Goal: Task Accomplishment & Management: Complete application form

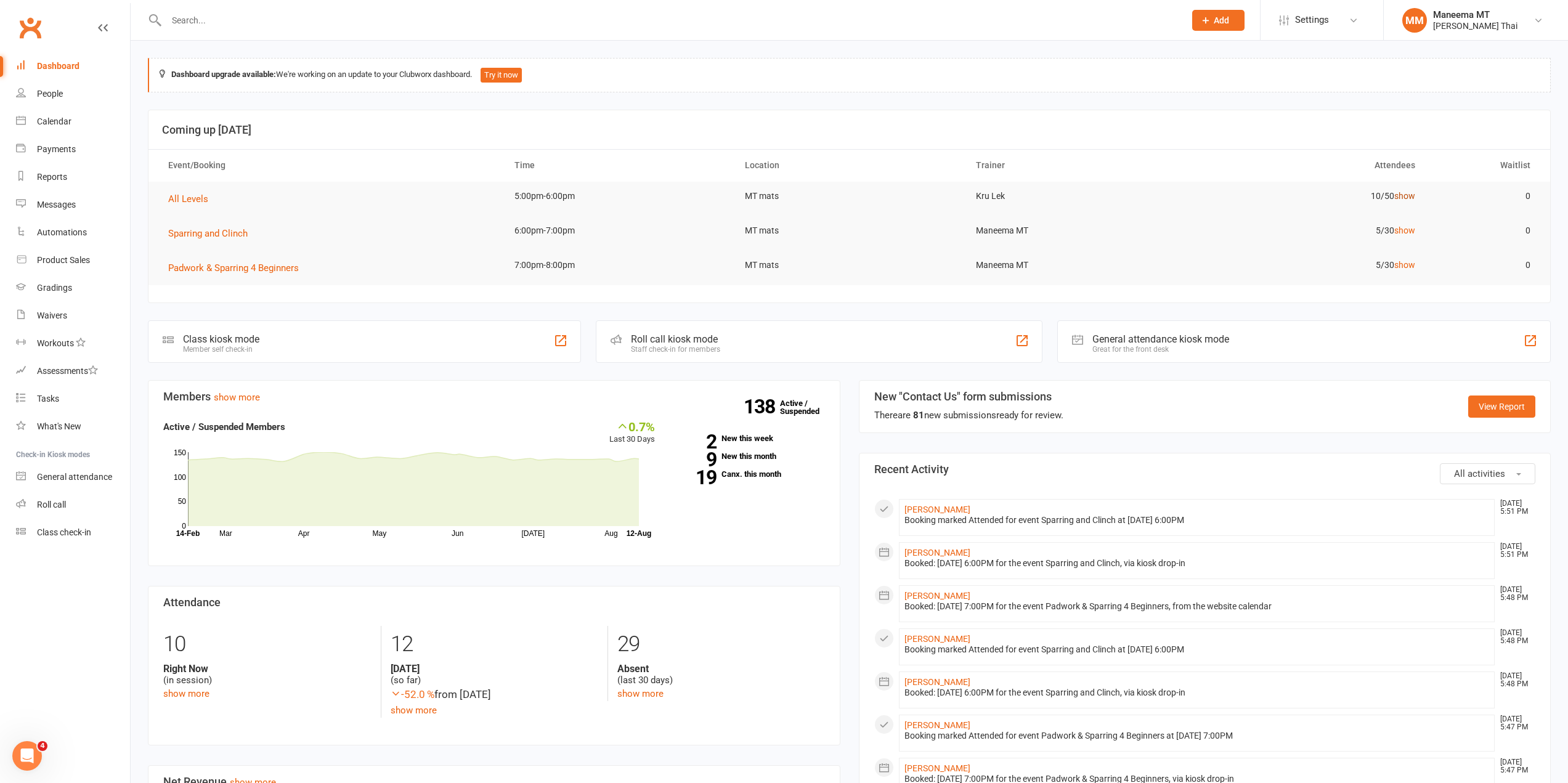
click at [1414, 197] on link "show" at bounding box center [1404, 195] width 21 height 10
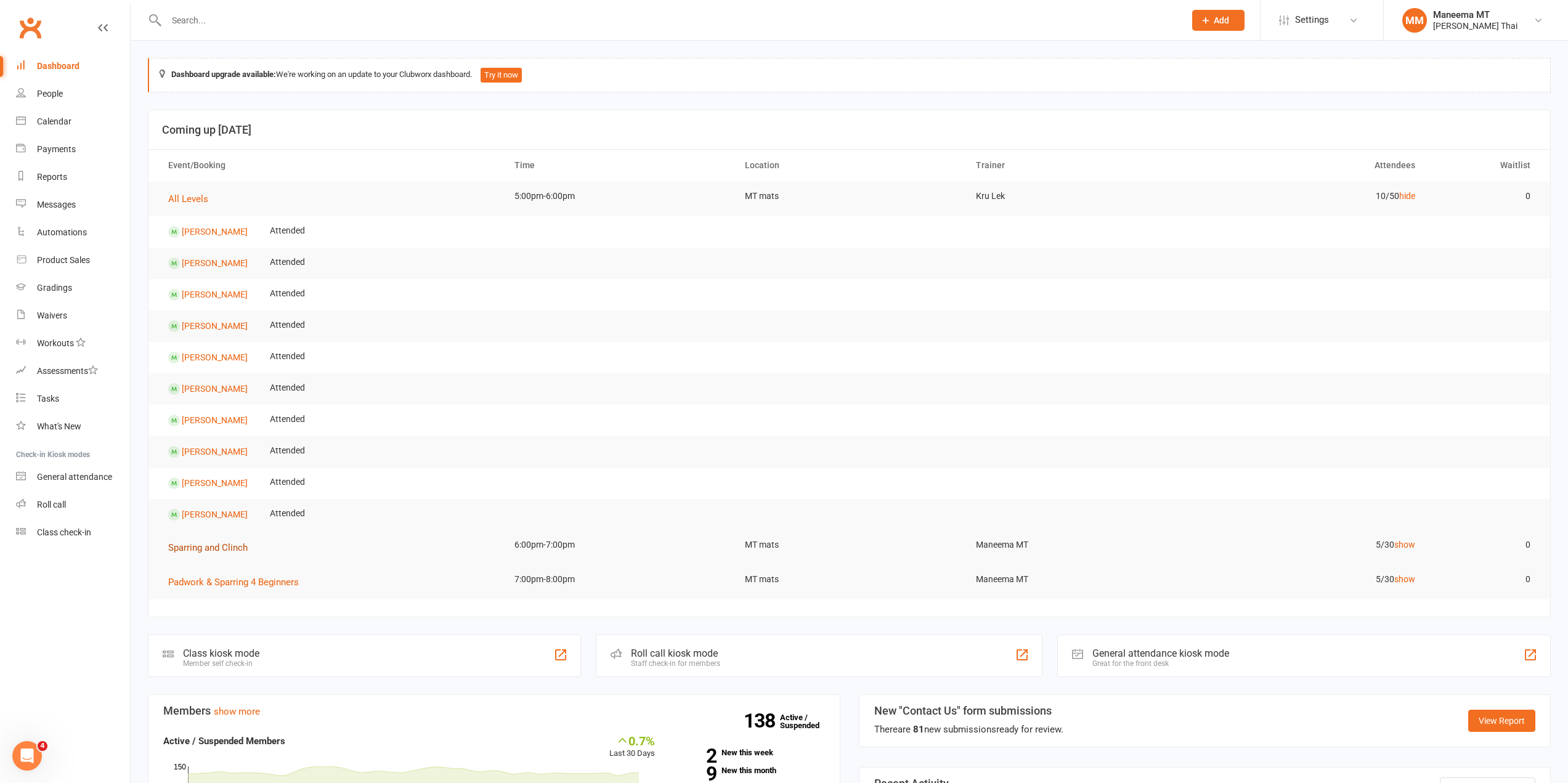
click at [197, 544] on span "Sparring and Clinch" at bounding box center [208, 547] width 79 height 11
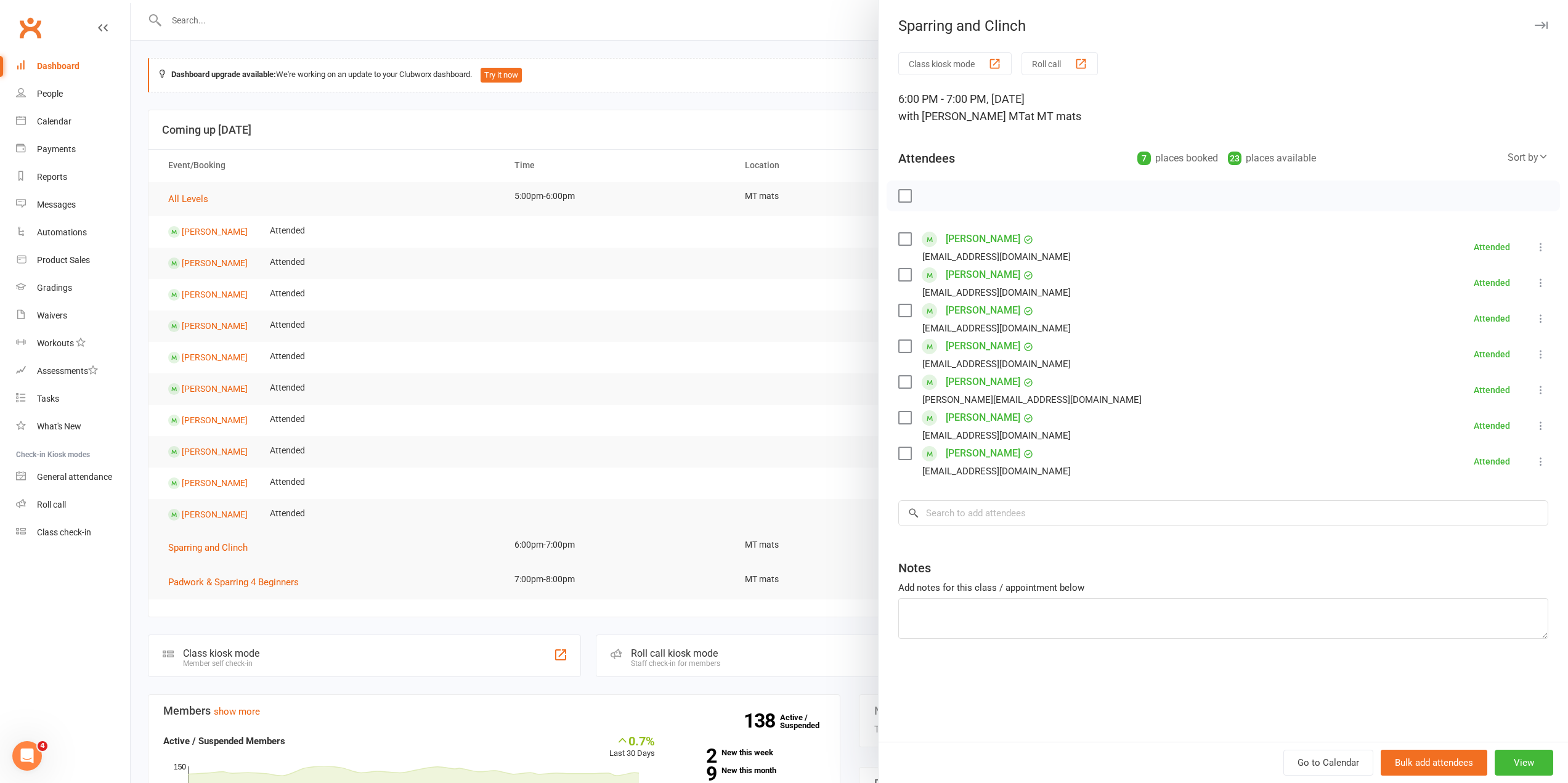
click at [265, 16] on div at bounding box center [849, 391] width 1437 height 783
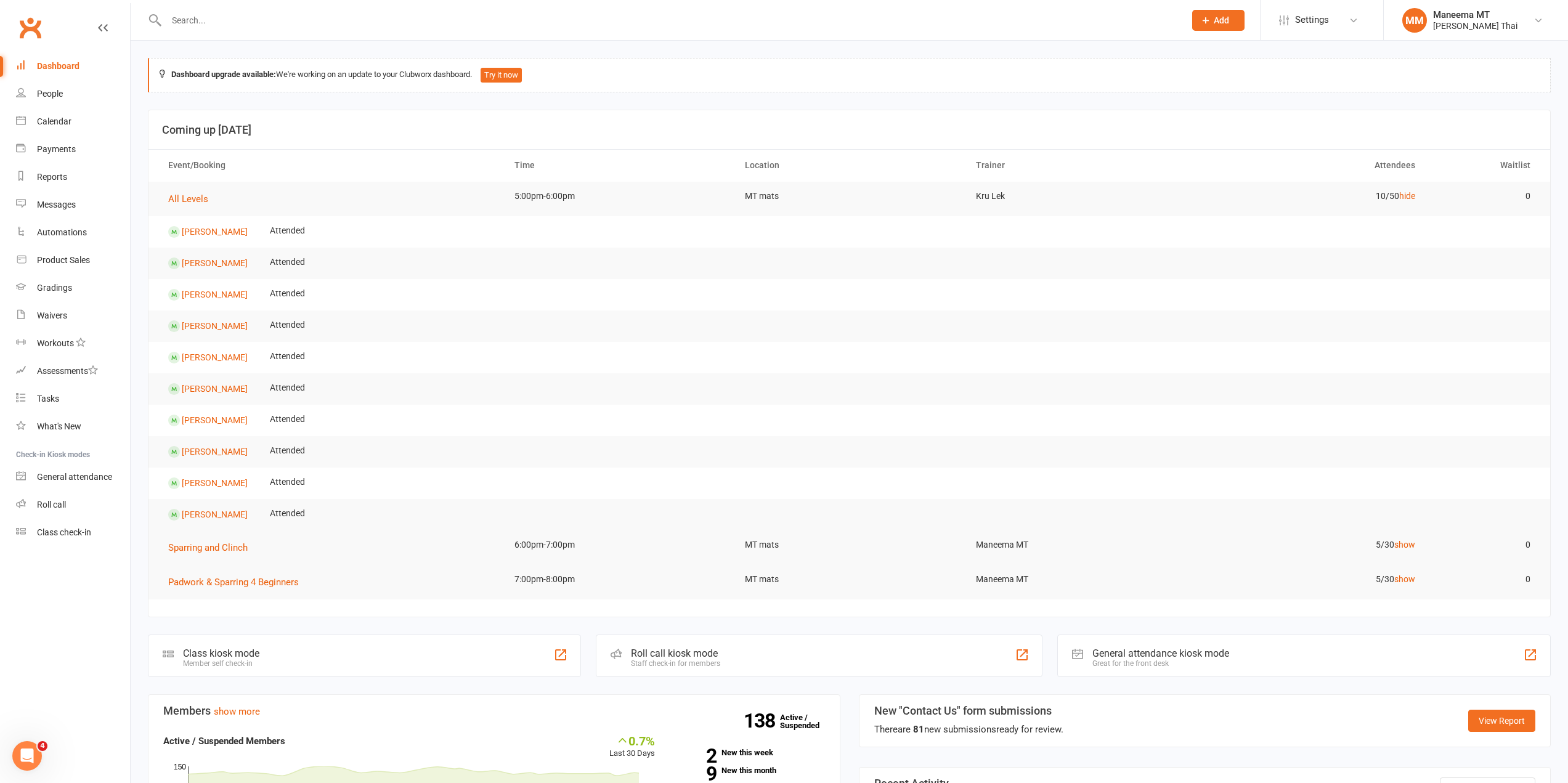
click at [262, 16] on input "text" at bounding box center [669, 20] width 1013 height 17
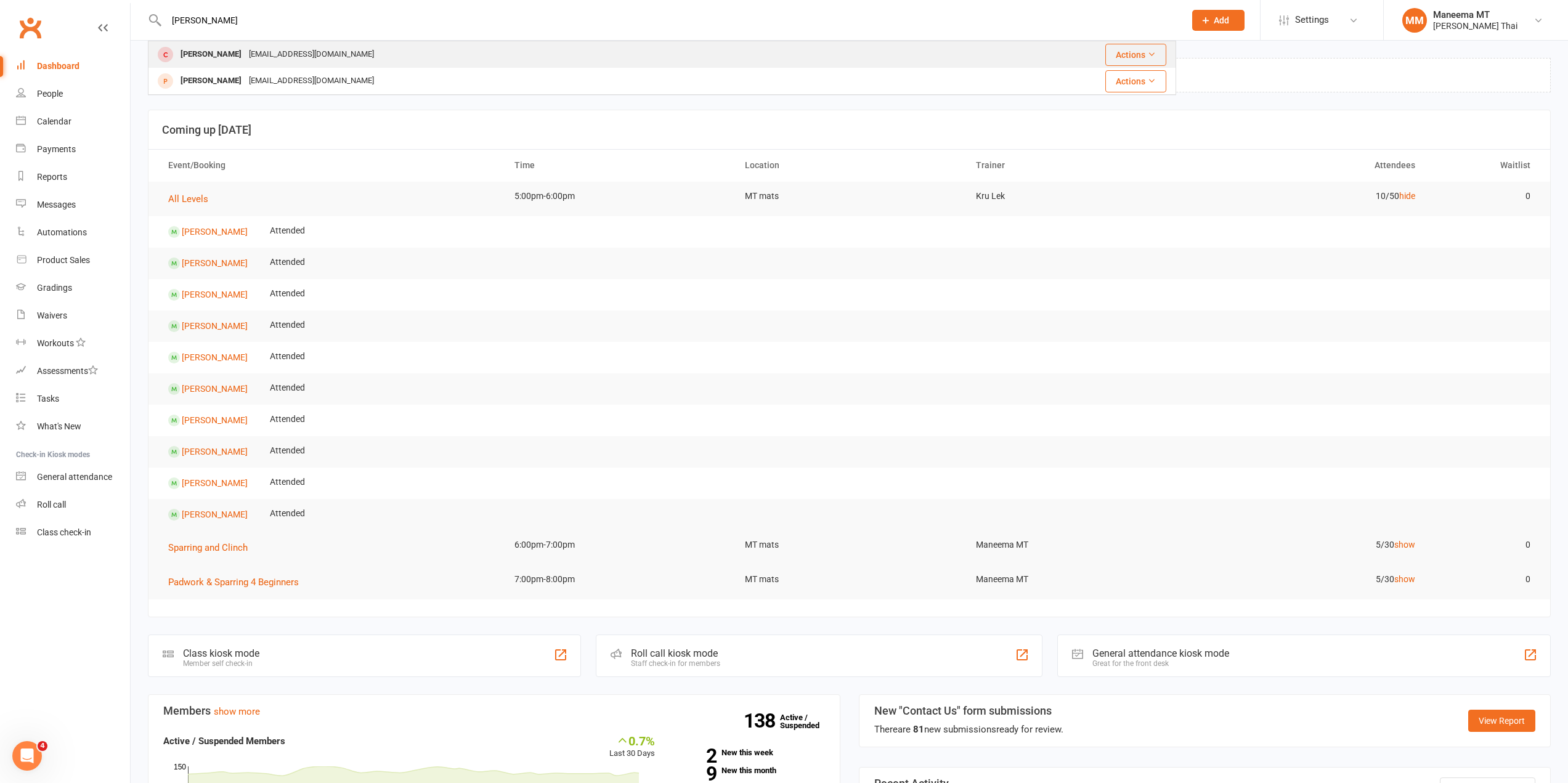
type input "[PERSON_NAME]"
click at [245, 63] on div "[EMAIL_ADDRESS][DOMAIN_NAME]" at bounding box center [311, 54] width 132 height 18
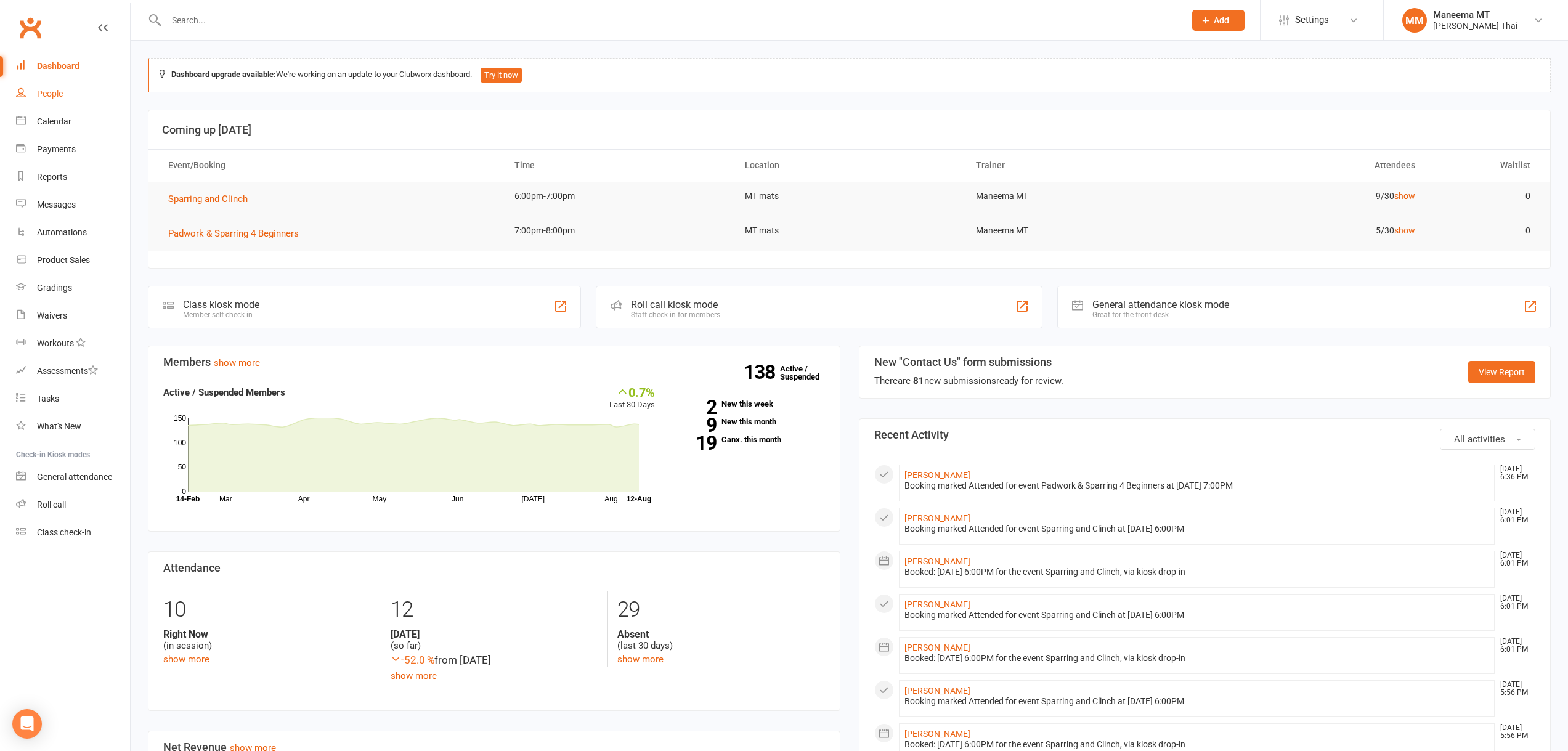
click at [66, 101] on link "People" at bounding box center [73, 94] width 114 height 28
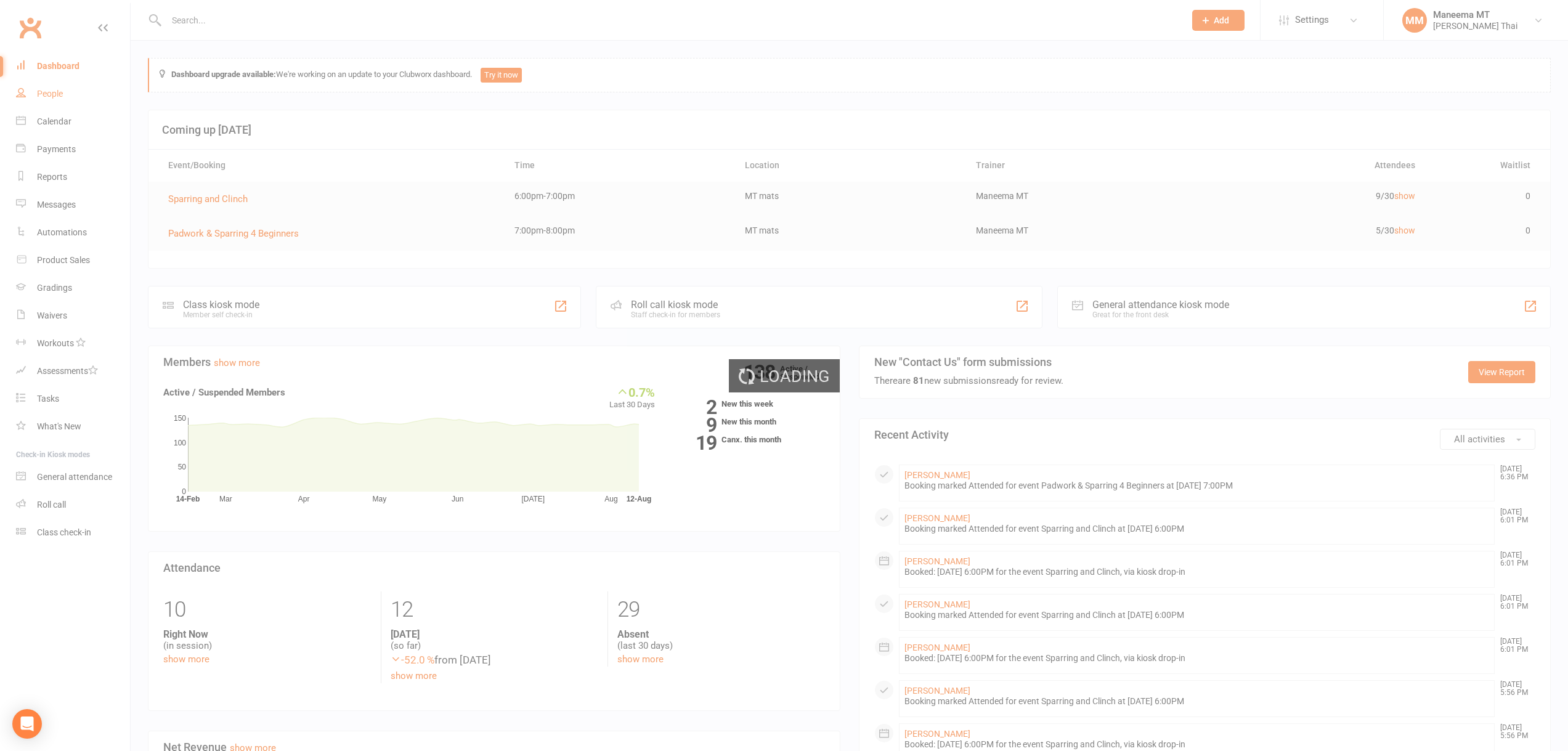
select select "100"
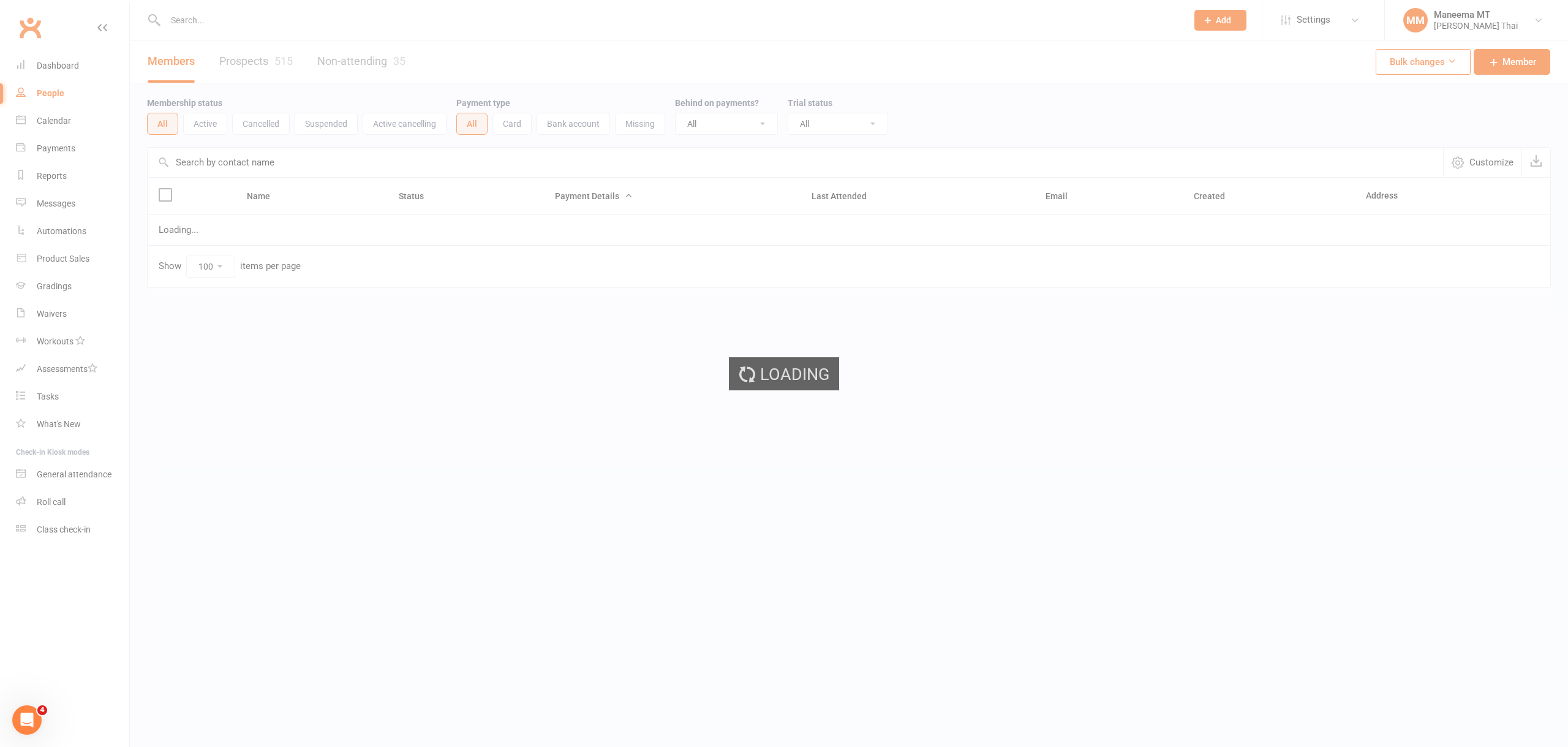
click at [235, 24] on div "Loading" at bounding box center [784, 373] width 1568 height 747
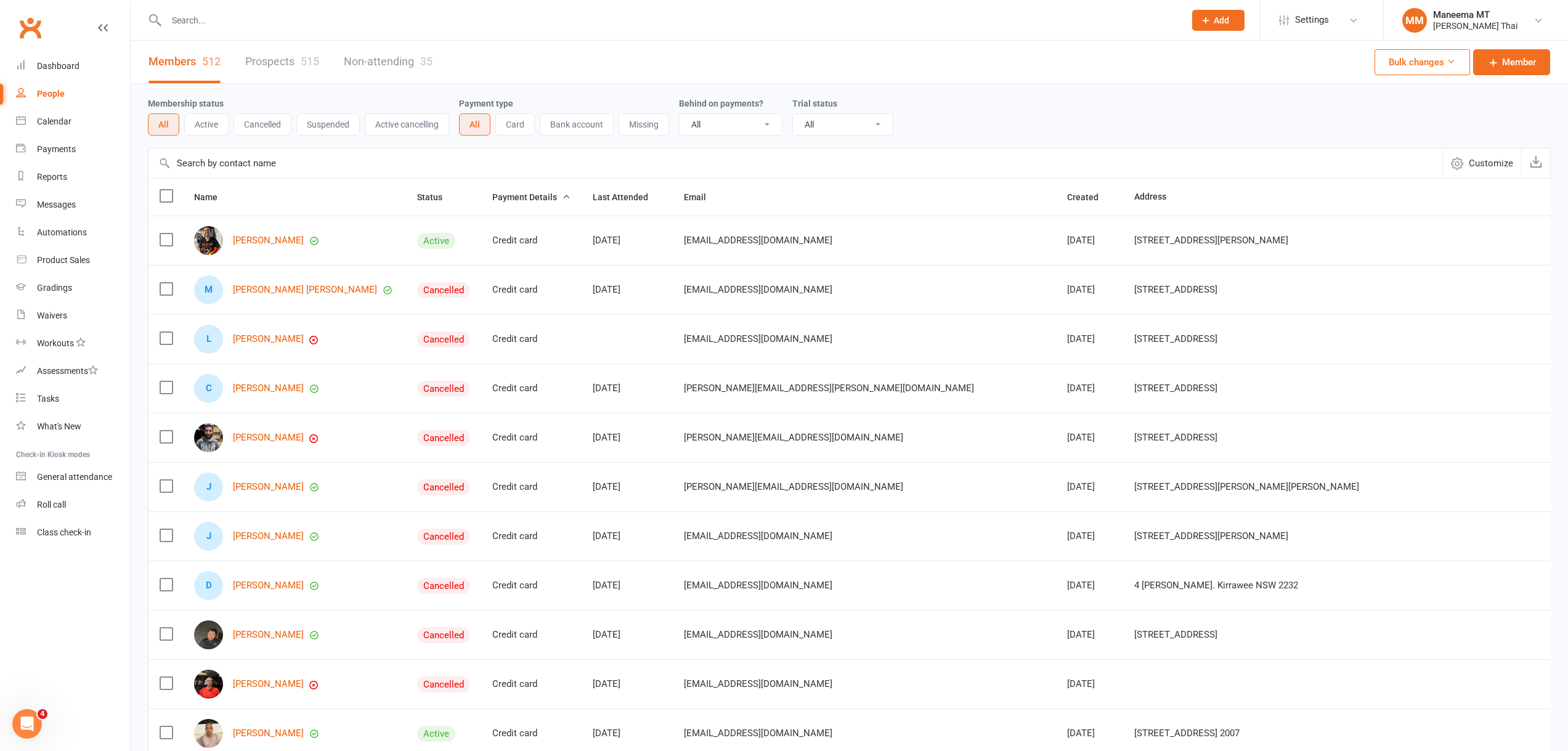
click at [234, 23] on input "text" at bounding box center [669, 20] width 1013 height 17
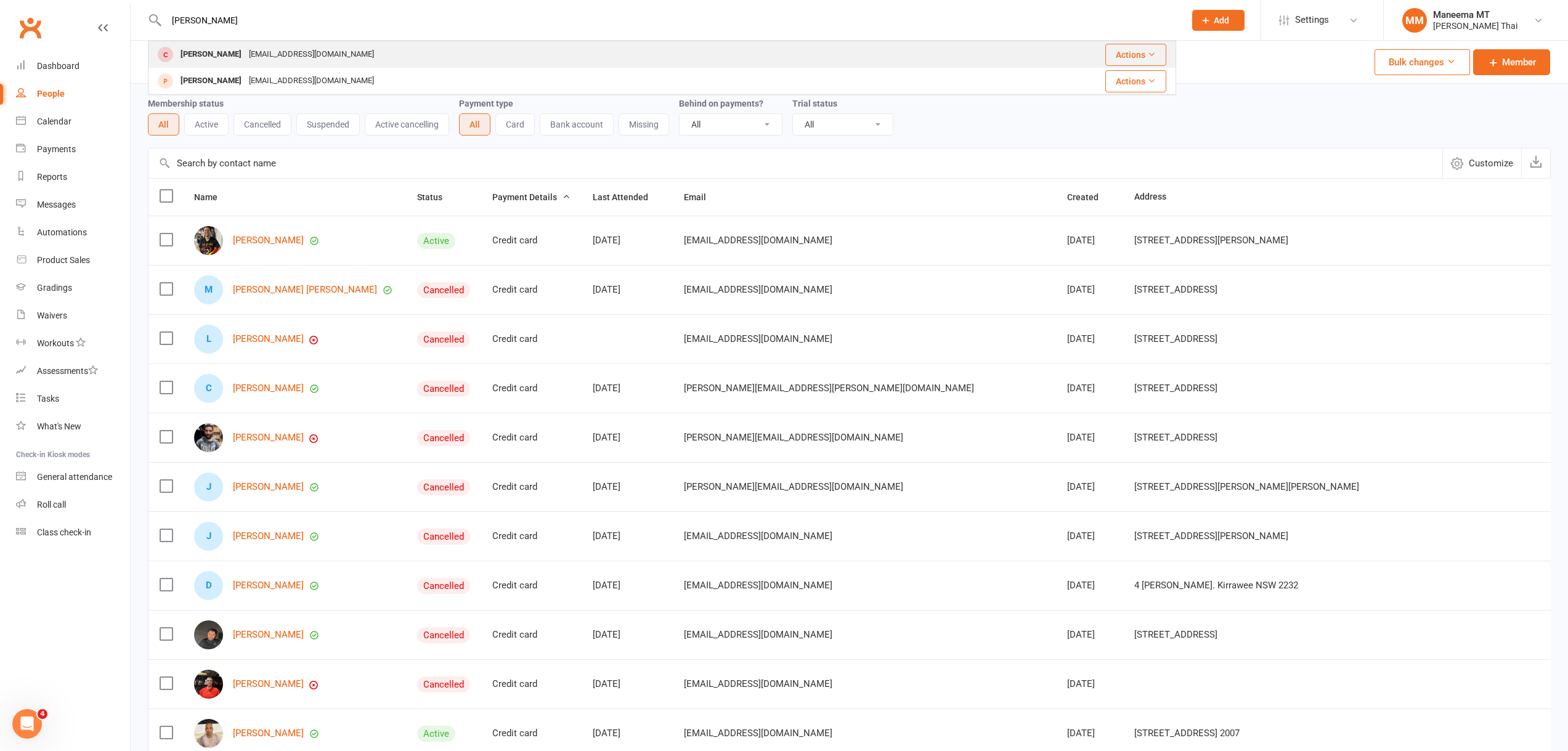
type input "[PERSON_NAME]"
click at [209, 46] on div "[PERSON_NAME]" at bounding box center [211, 54] width 68 height 18
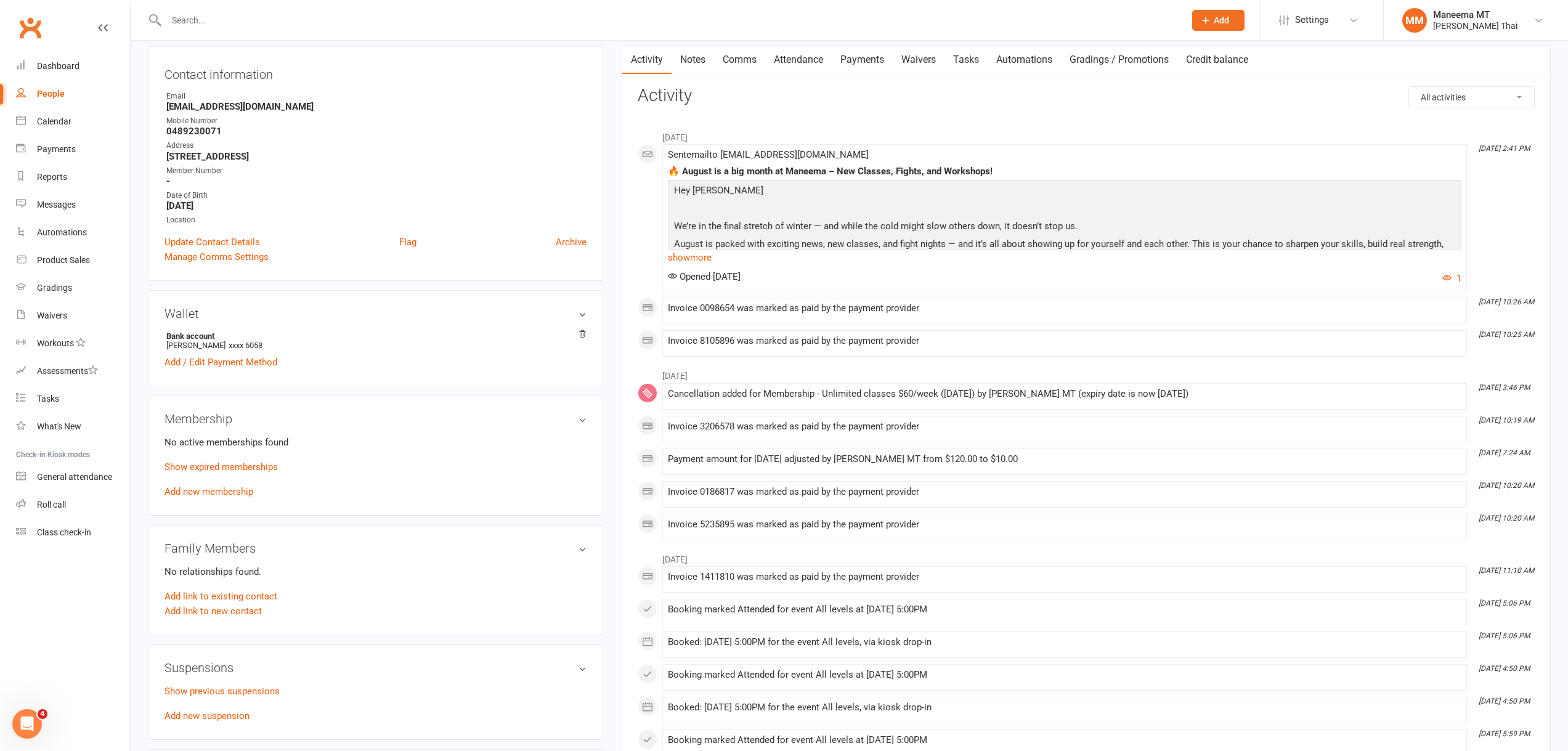
scroll to position [123, 0]
click at [238, 492] on link "Add new membership" at bounding box center [208, 490] width 88 height 11
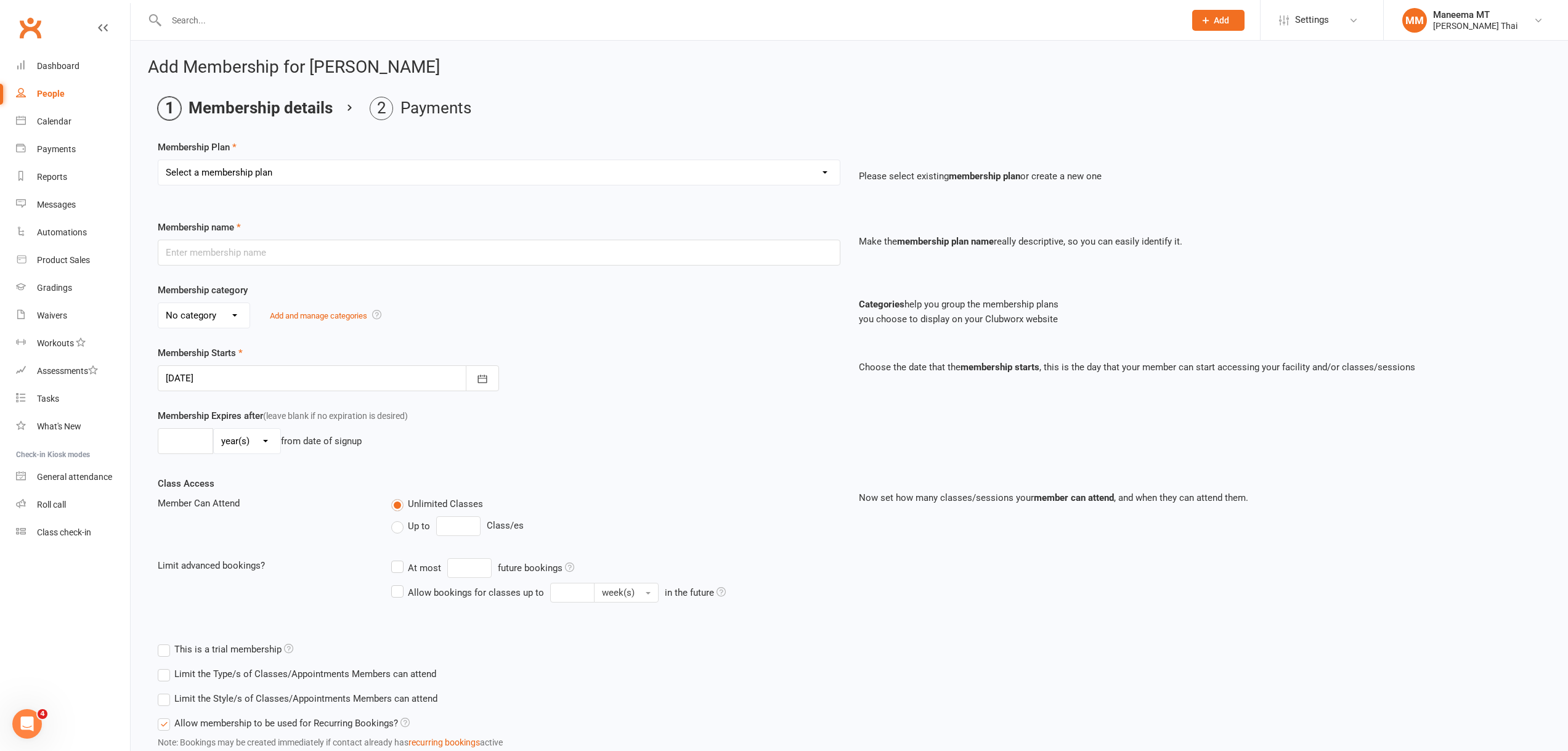
click at [588, 172] on select "Select a membership plan Create new Membership Plan Z_Opening Offer - Ongoing U…" at bounding box center [499, 172] width 681 height 25
select select "34"
click at [158, 160] on select "Select a membership plan Create new Membership Plan Z_Opening Offer - Ongoing U…" at bounding box center [499, 172] width 681 height 25
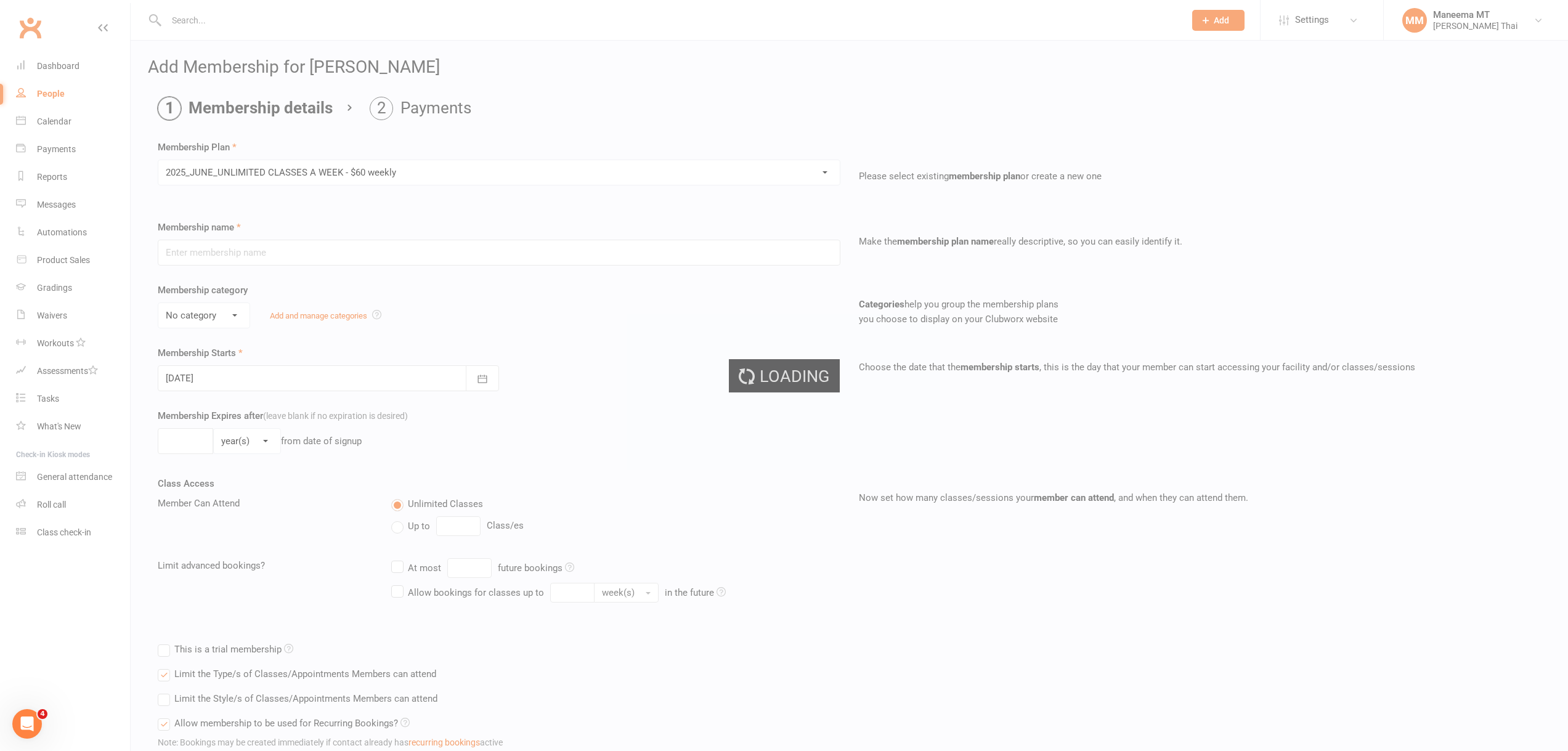
type input "2025_JUNE_UNLIMITED CLASSES A WEEK - $60 weekly"
select select "3"
type input "0"
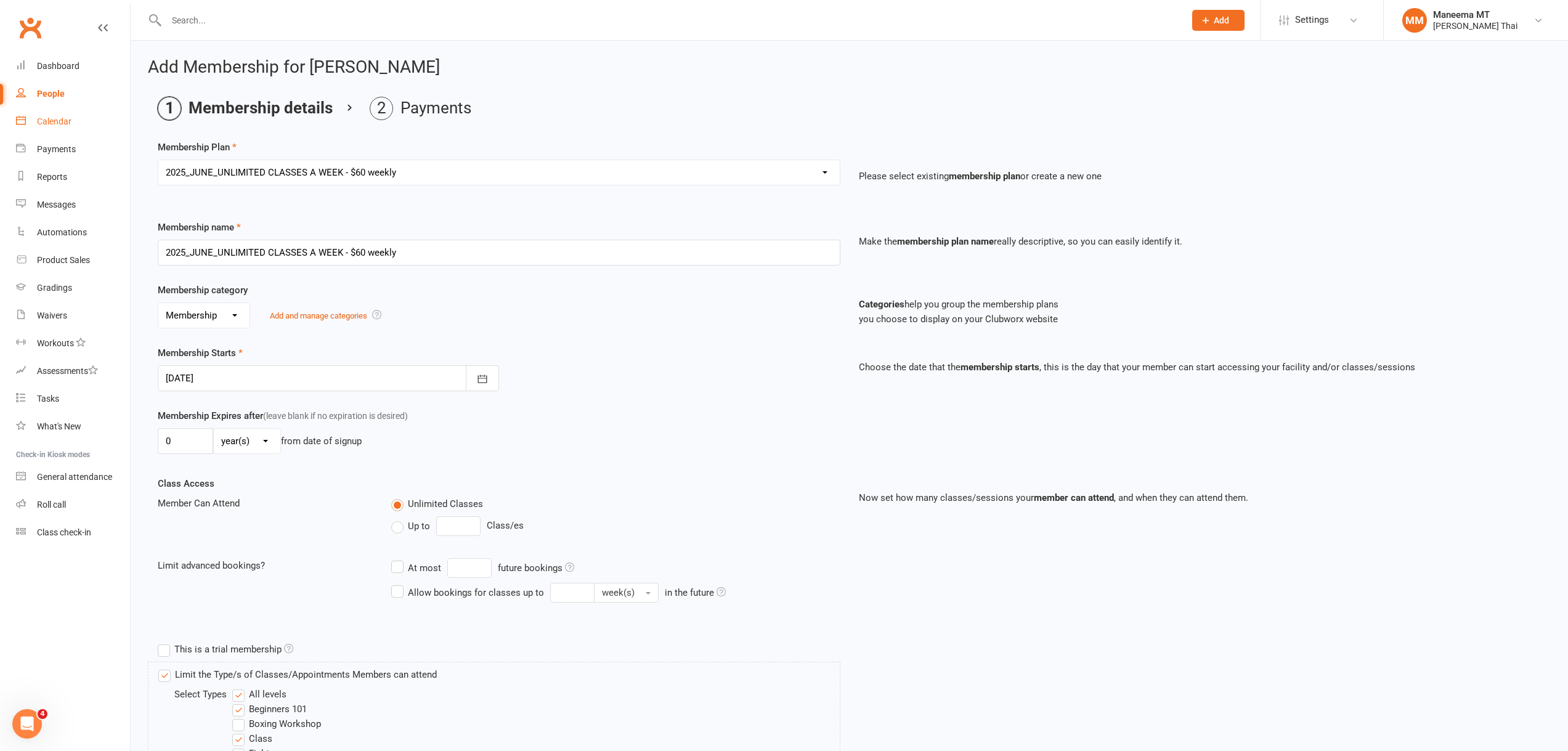
click at [73, 118] on link "Calendar" at bounding box center [73, 121] width 114 height 28
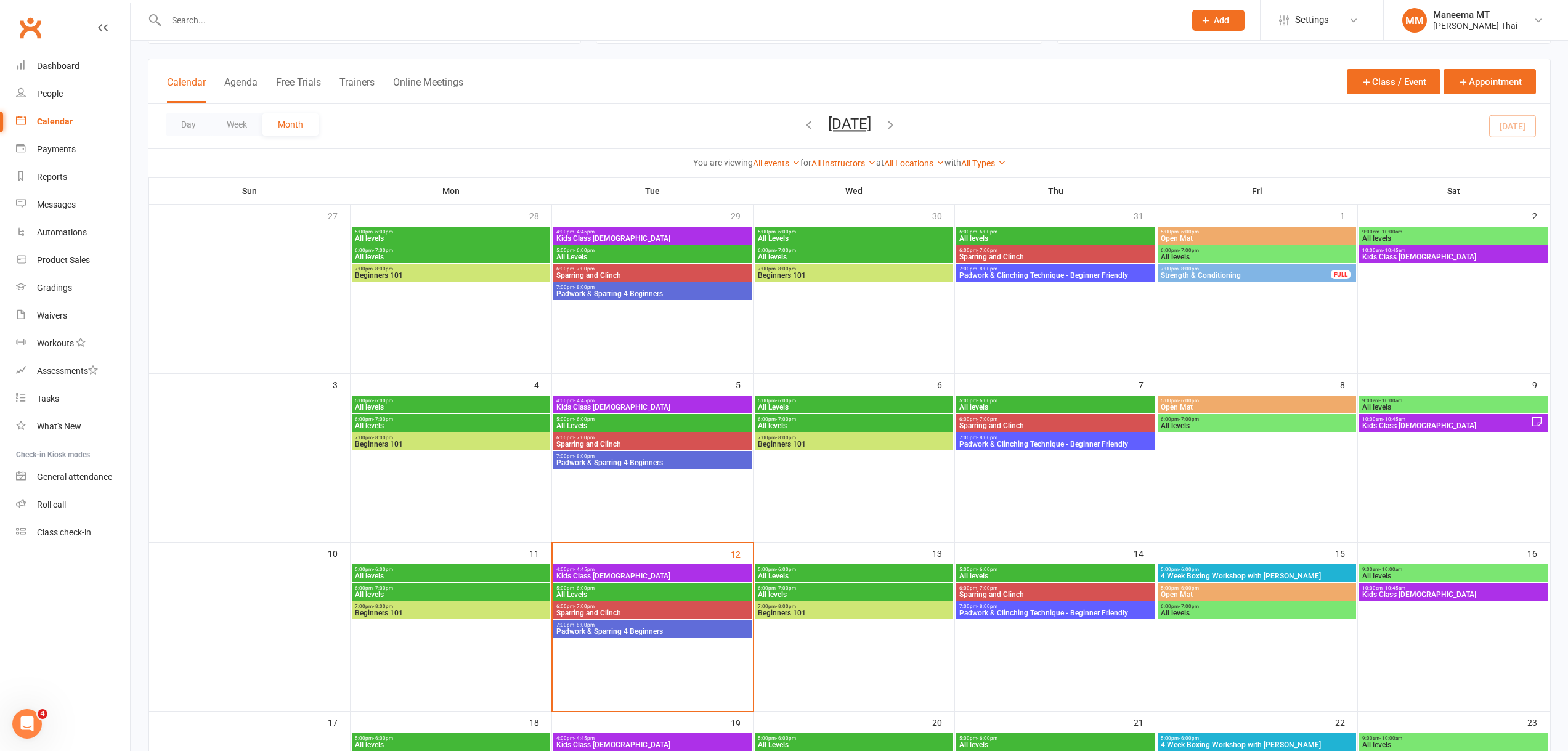
scroll to position [61, 0]
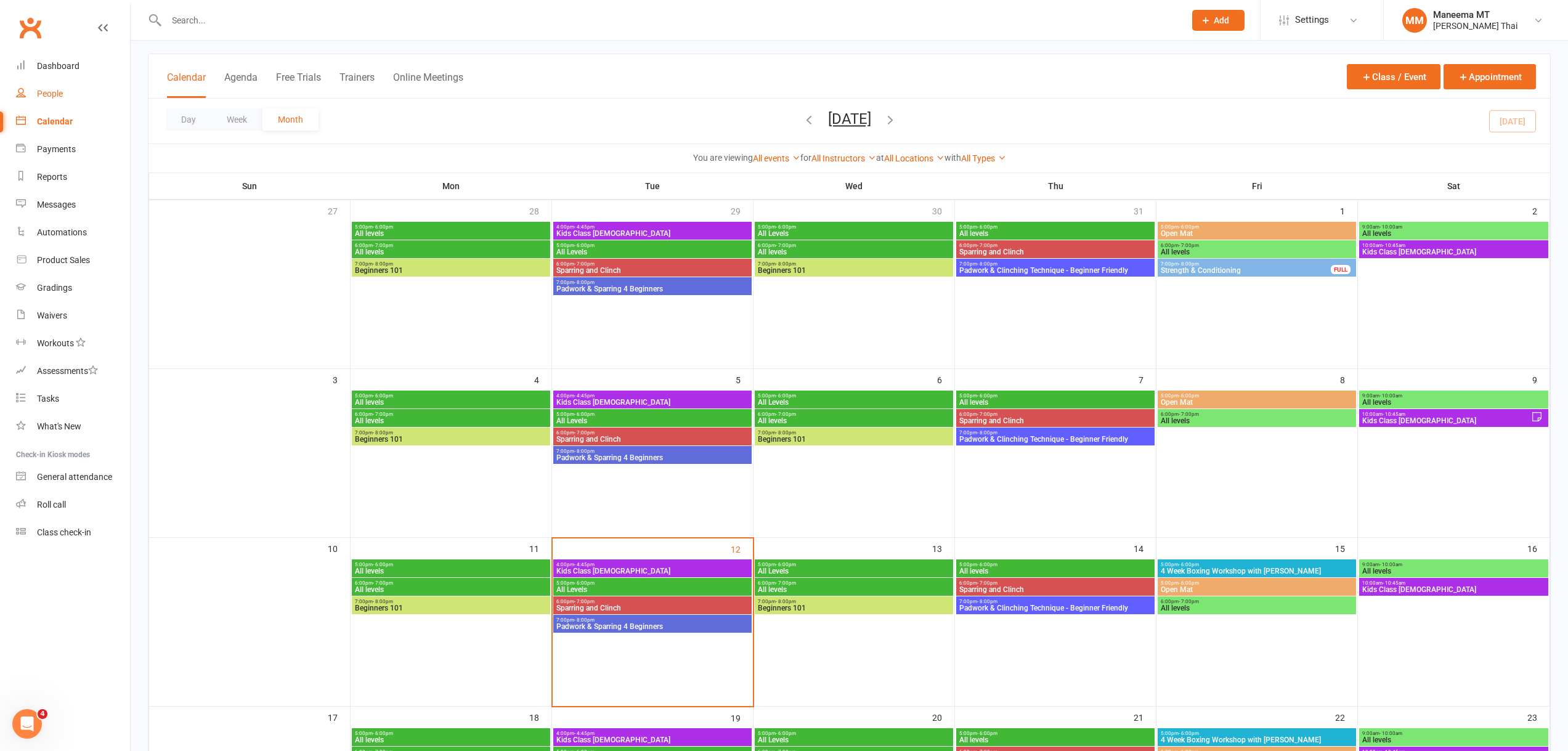
click at [48, 84] on link "People" at bounding box center [73, 94] width 114 height 28
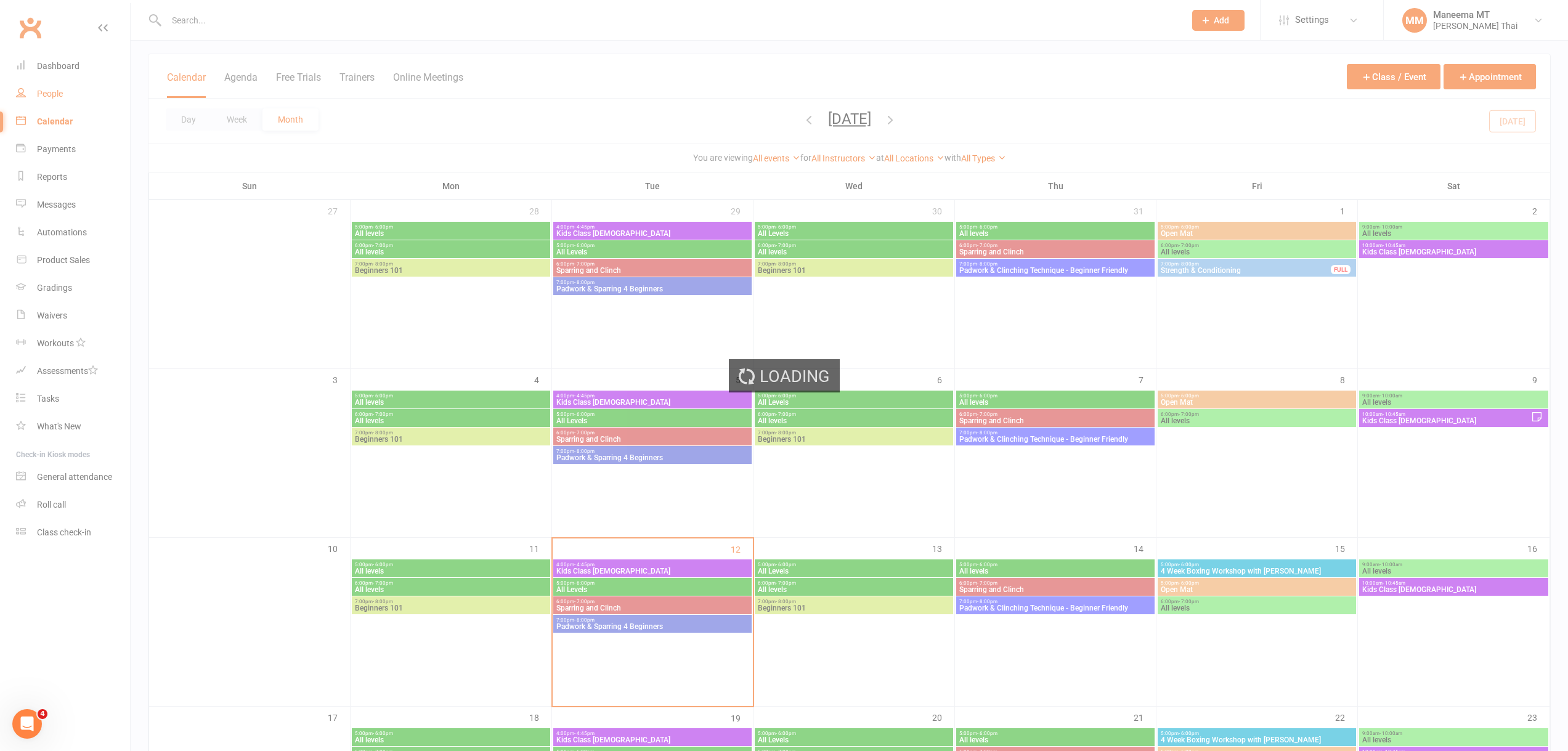
select select "100"
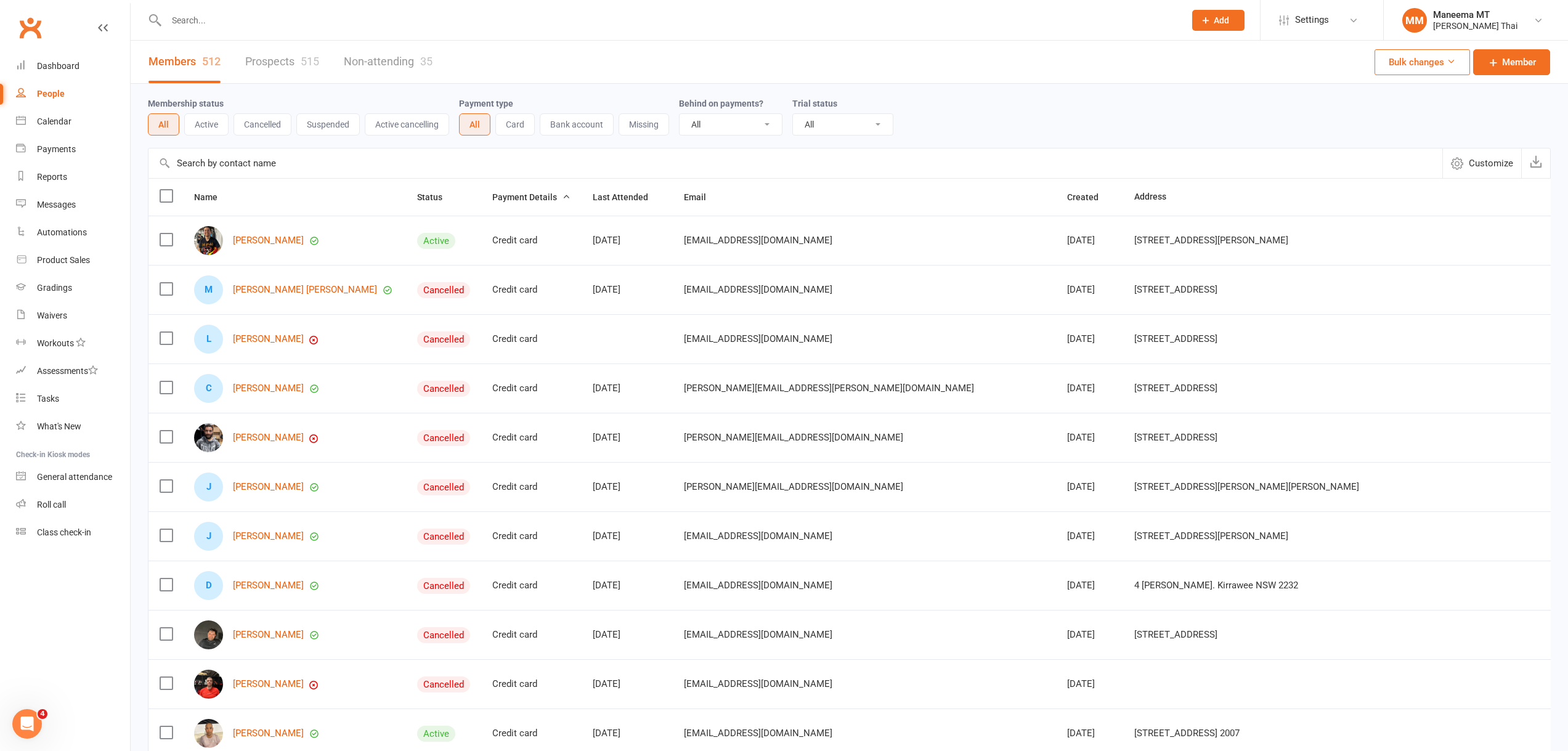
click at [184, 26] on input "text" at bounding box center [669, 20] width 1013 height 17
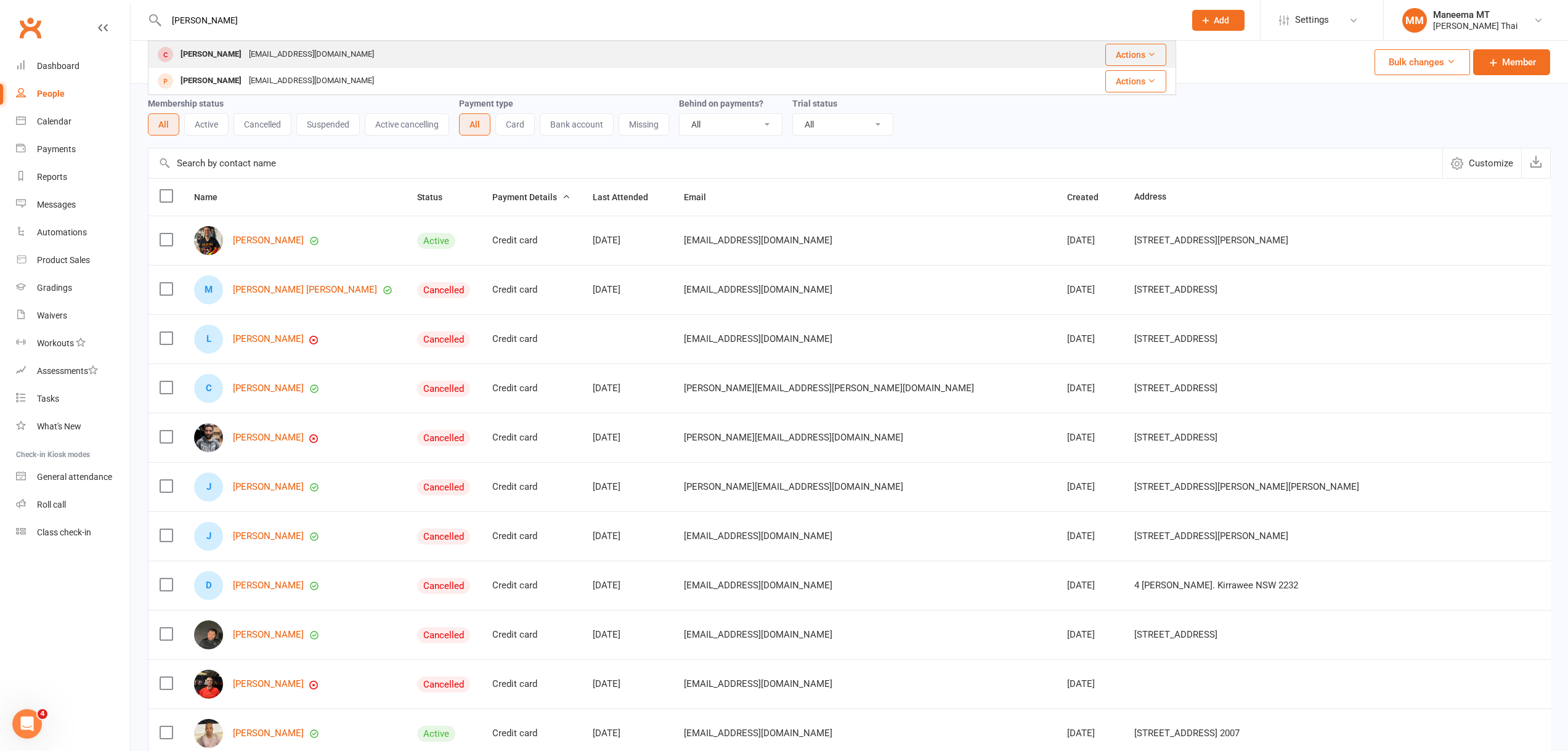
type input "[PERSON_NAME]"
click at [228, 60] on div "[PERSON_NAME]" at bounding box center [211, 54] width 68 height 18
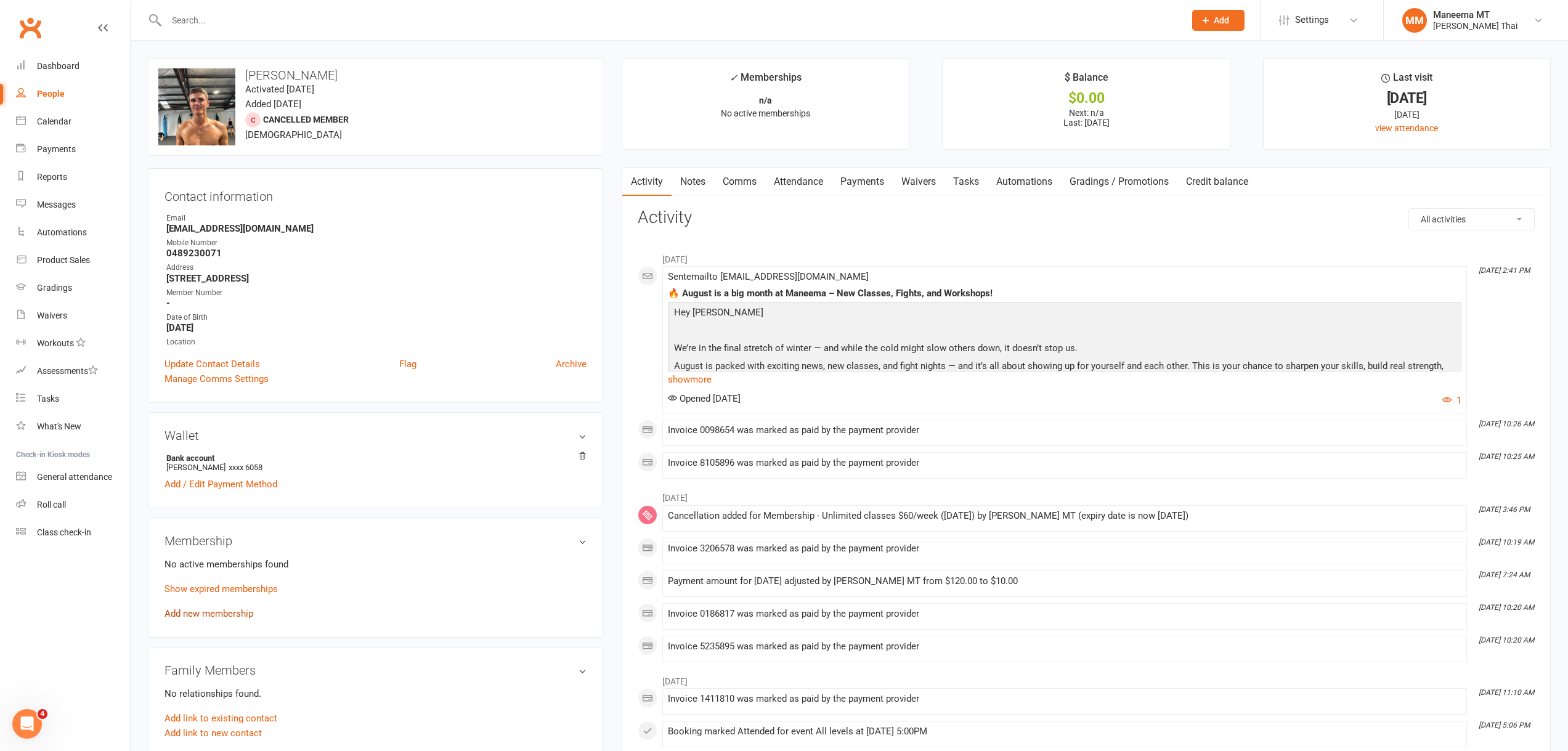
click at [184, 610] on link "Add new membership" at bounding box center [208, 613] width 88 height 11
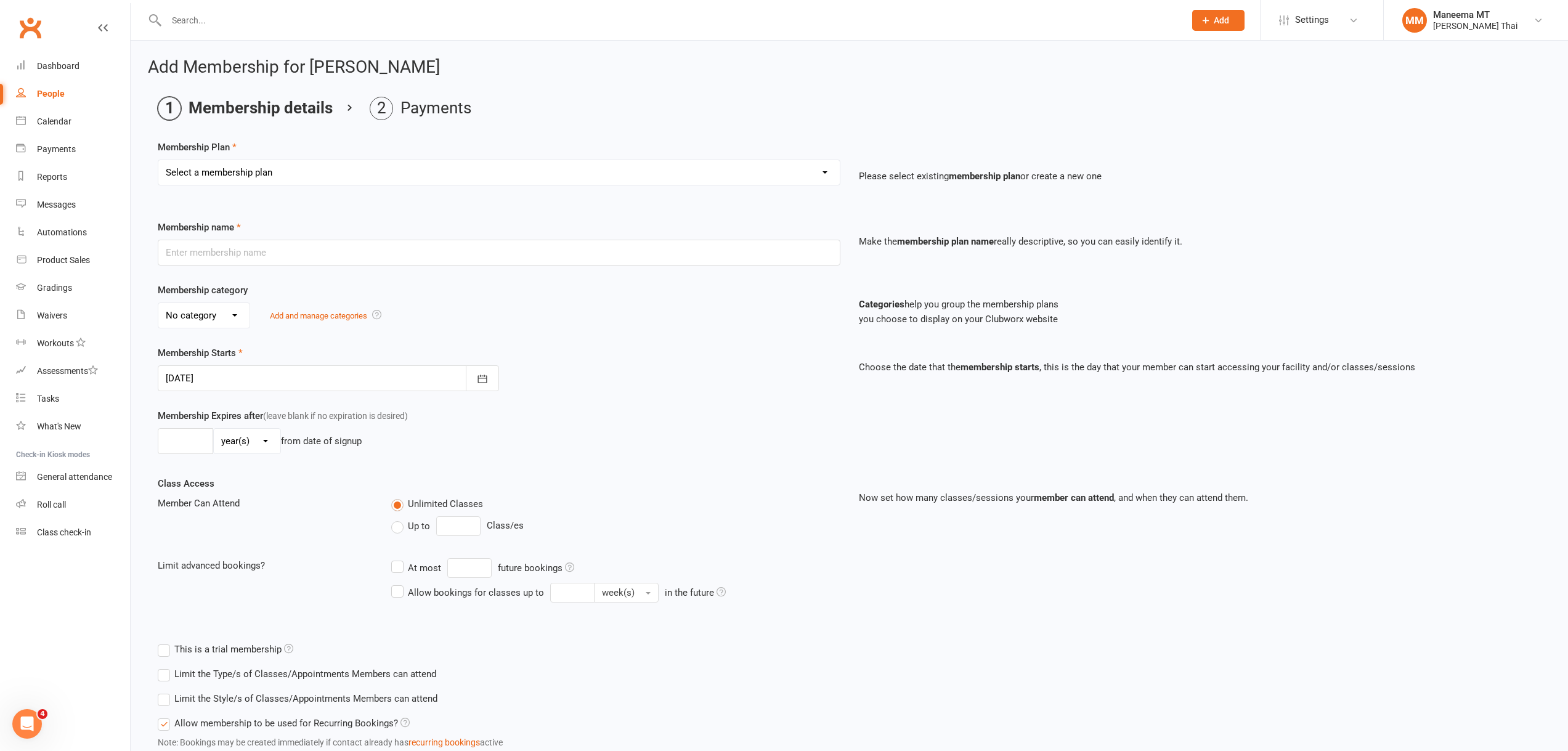
click at [281, 174] on select "Select a membership plan Create new Membership Plan Z_Opening Offer - Ongoing U…" at bounding box center [499, 172] width 681 height 25
select select "21"
click at [158, 160] on select "Select a membership plan Create new Membership Plan Z_Opening Offer - Ongoing U…" at bounding box center [499, 172] width 681 height 25
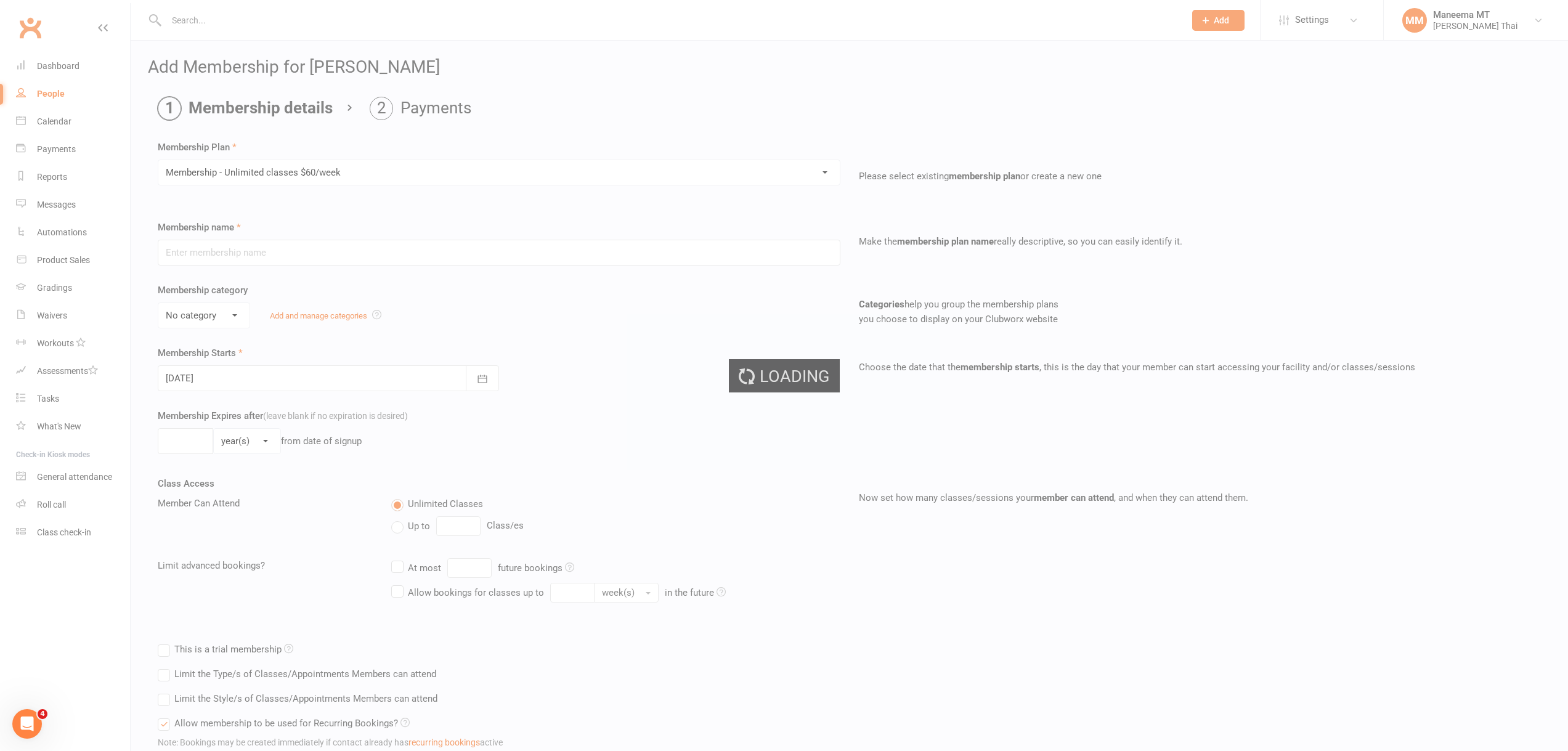
type input "Membership - Unlimited classes $60/week"
select select "3"
type input "0"
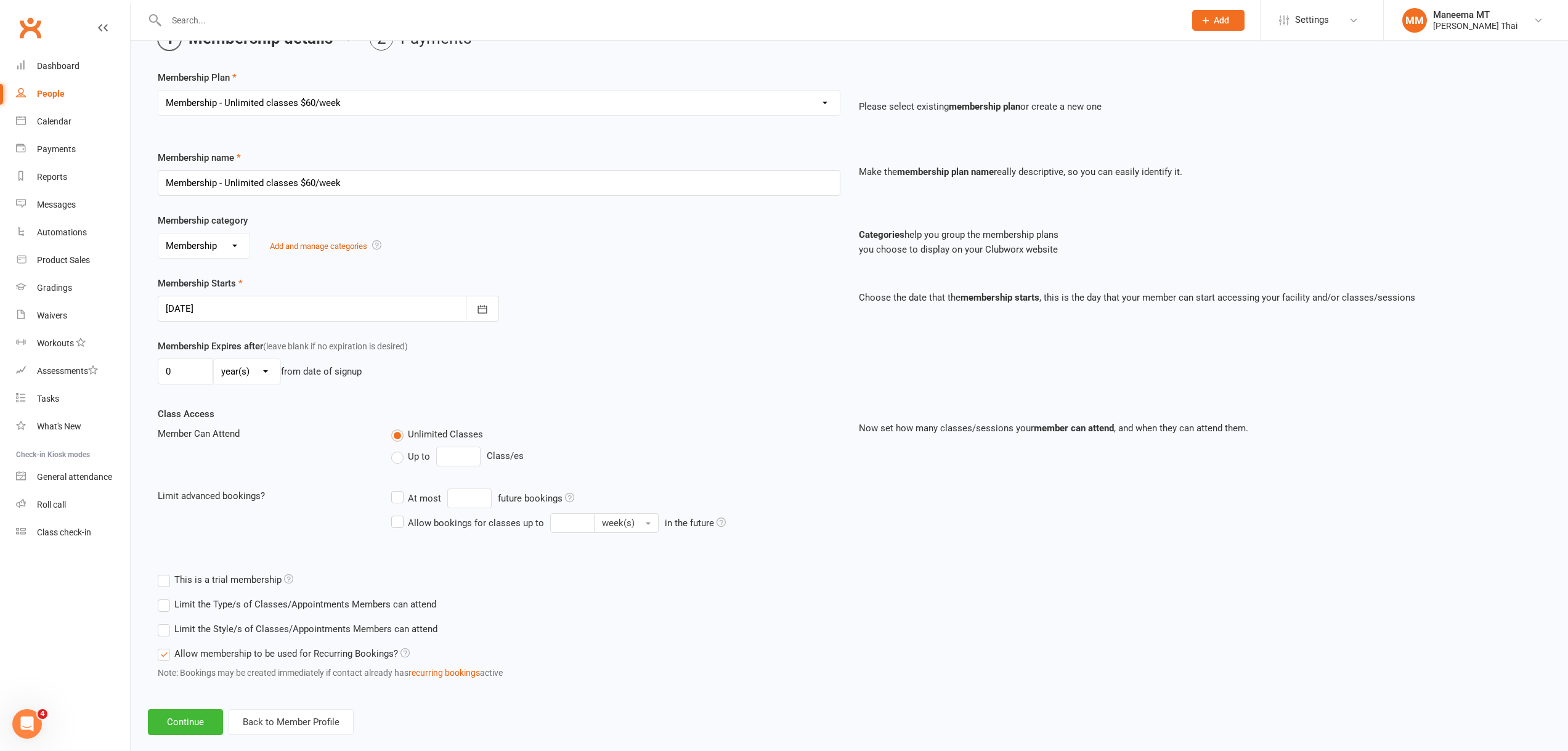
scroll to position [89, 0]
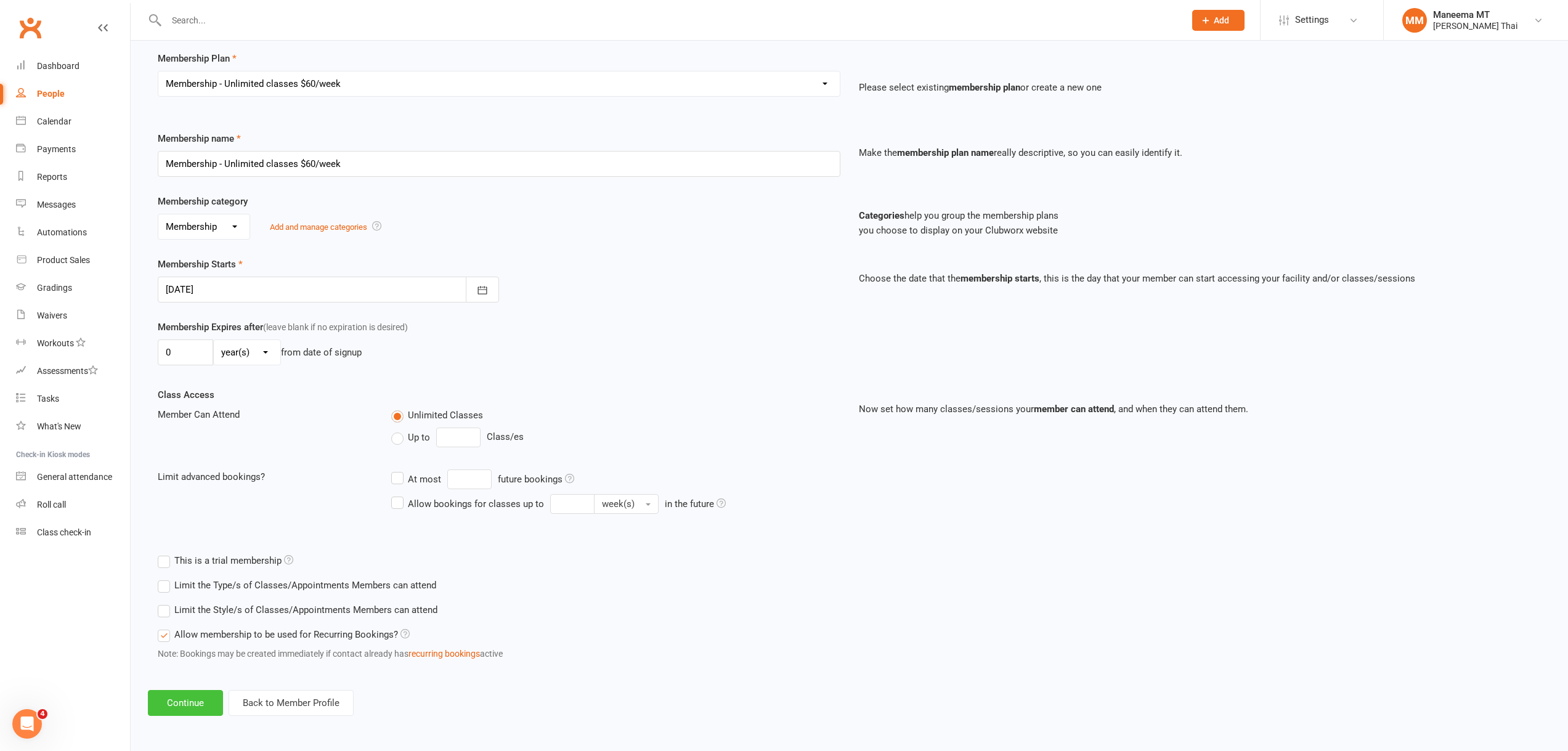
click at [184, 711] on button "Continue" at bounding box center [185, 703] width 75 height 26
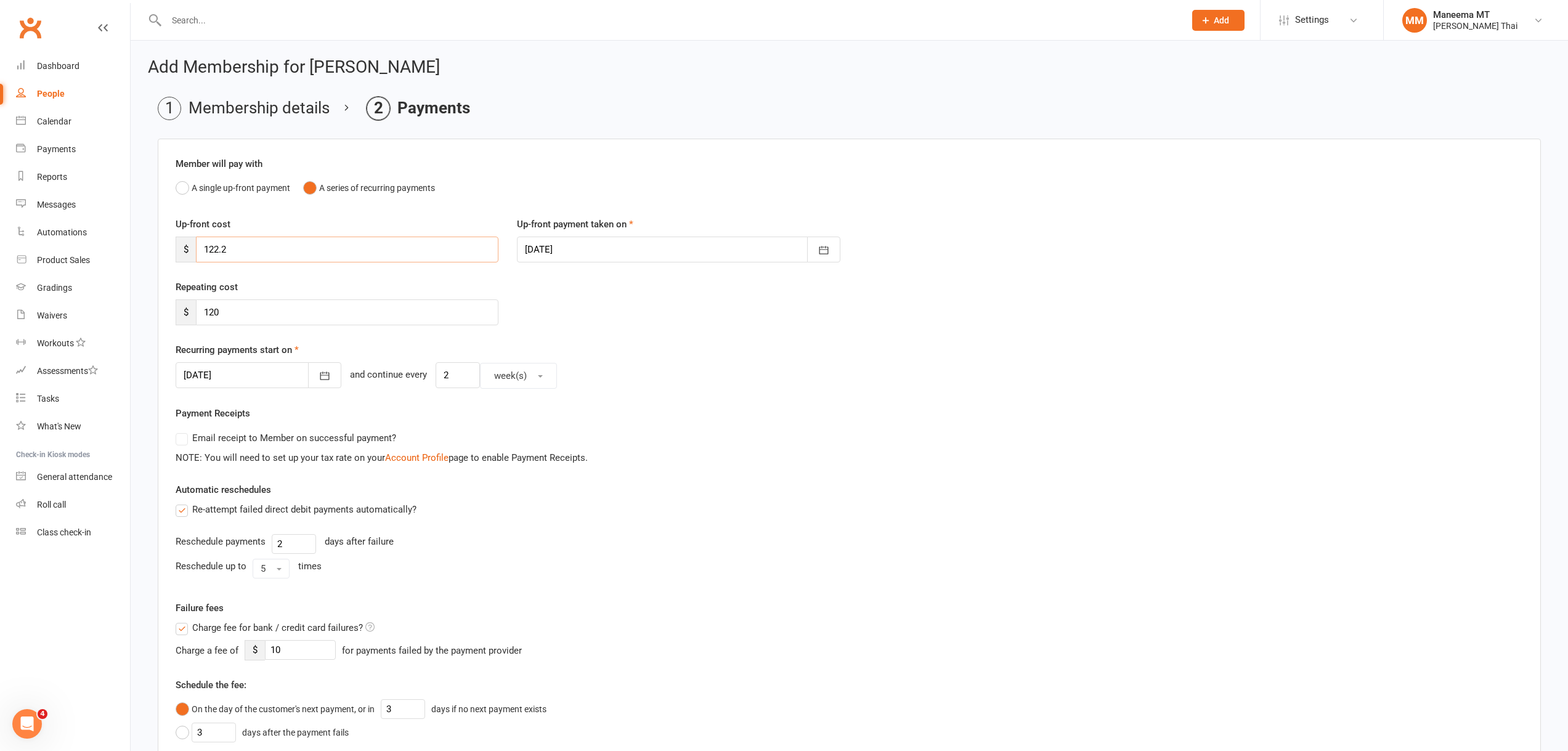
click at [269, 254] on input "122.2" at bounding box center [347, 250] width 303 height 26
click at [786, 464] on div "NOTE: You will need to set up your tax rate on your Account Profile page to ena…" at bounding box center [849, 457] width 1347 height 15
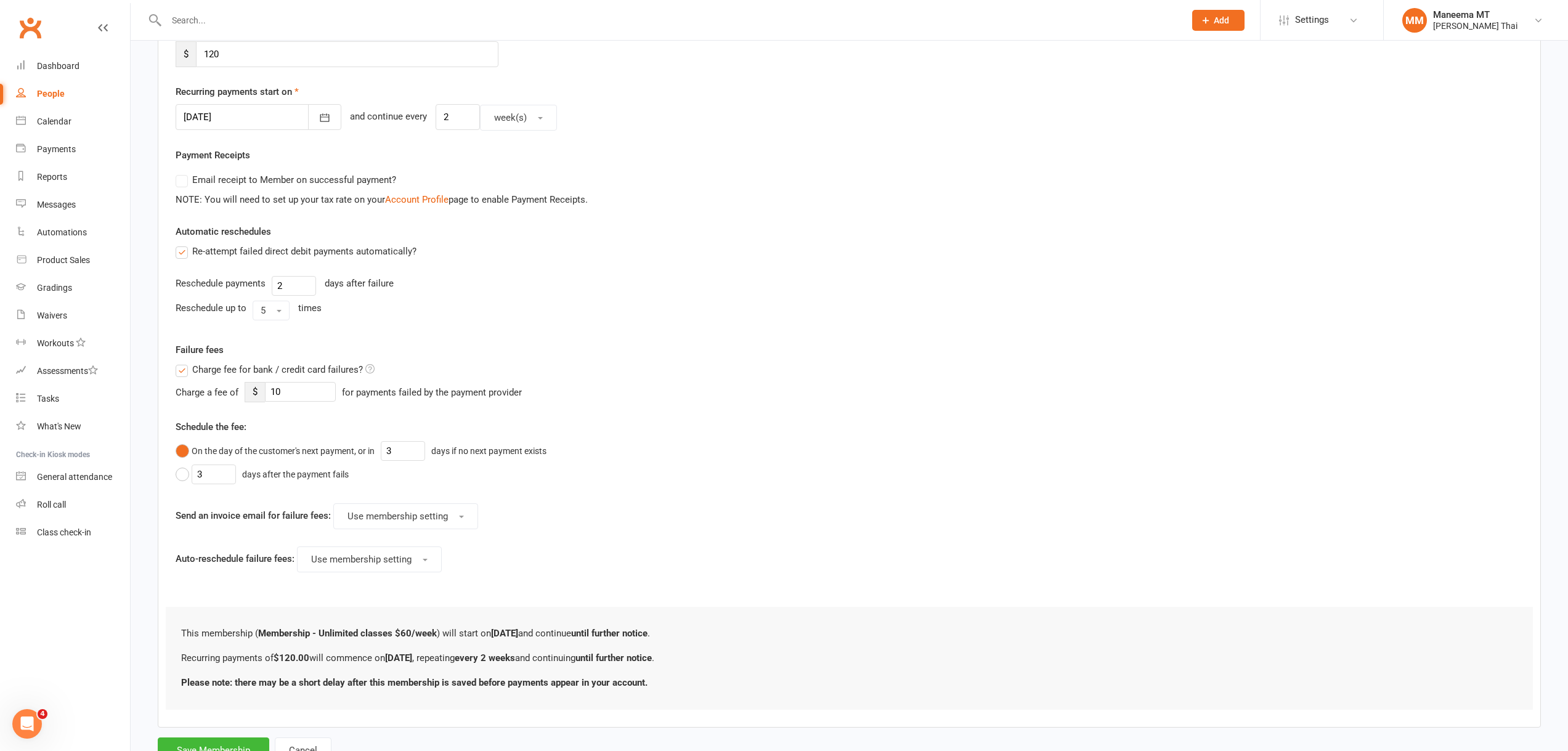
scroll to position [308, 0]
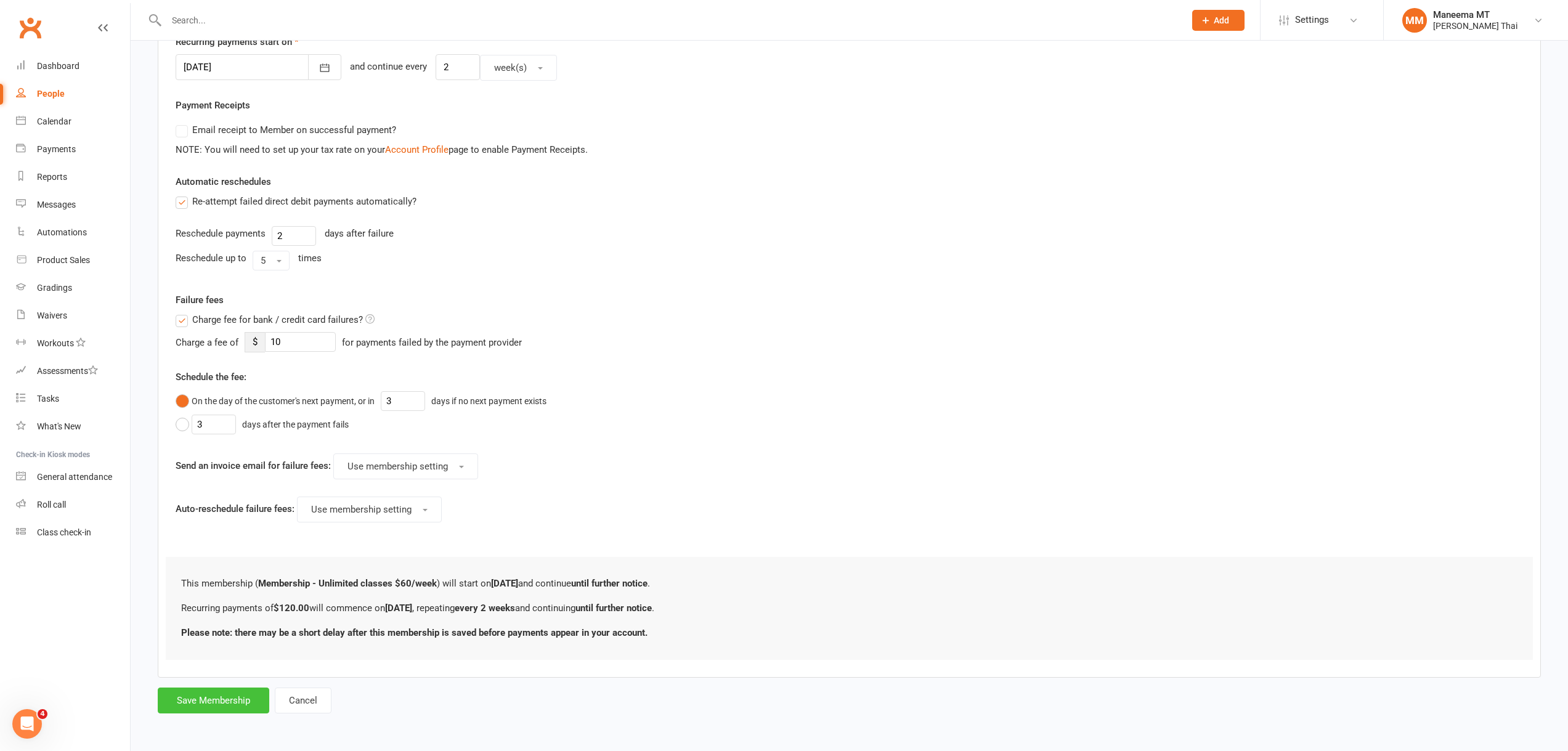
click at [239, 696] on button "Save Membership" at bounding box center [213, 700] width 111 height 26
type input "0"
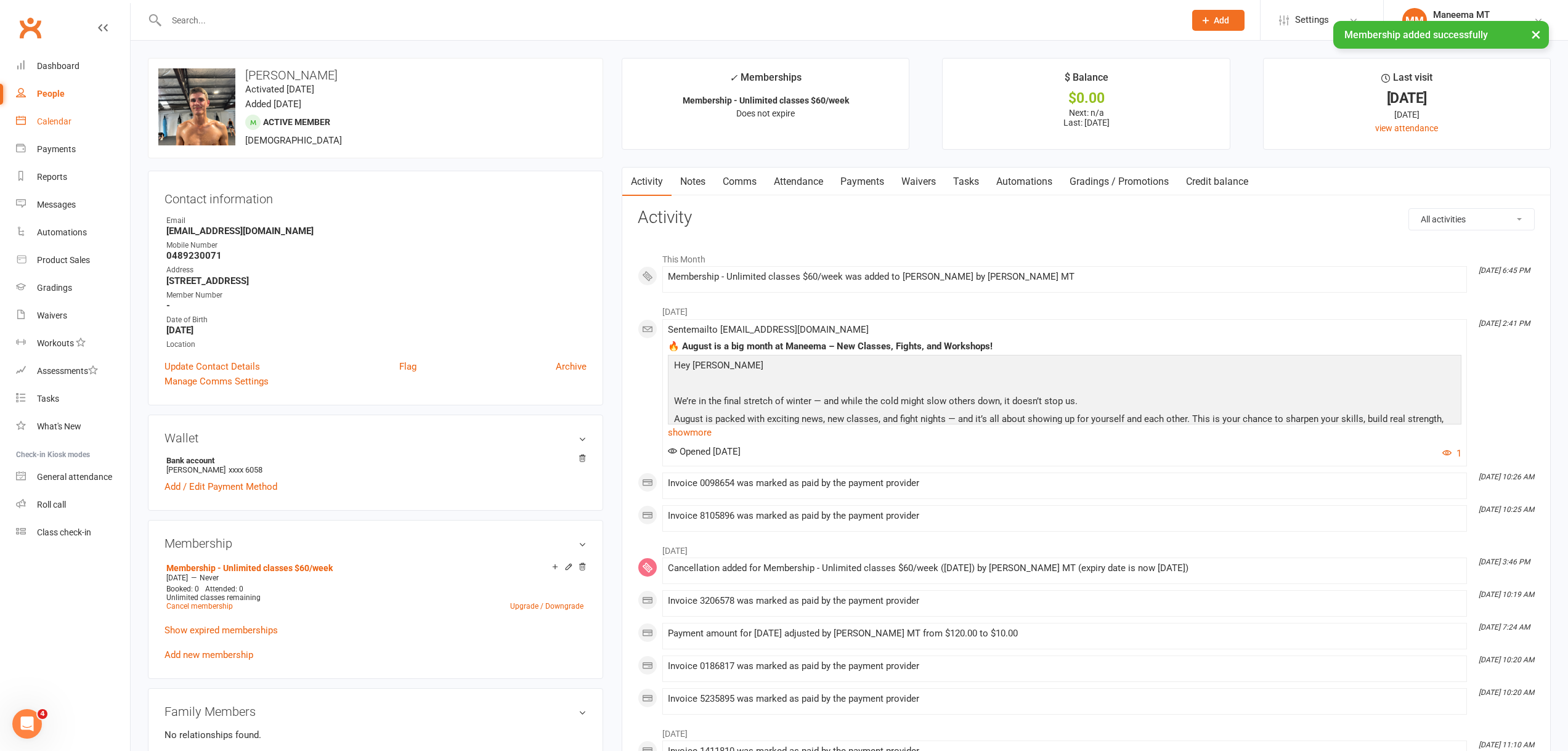
click at [64, 129] on link "Calendar" at bounding box center [73, 121] width 114 height 28
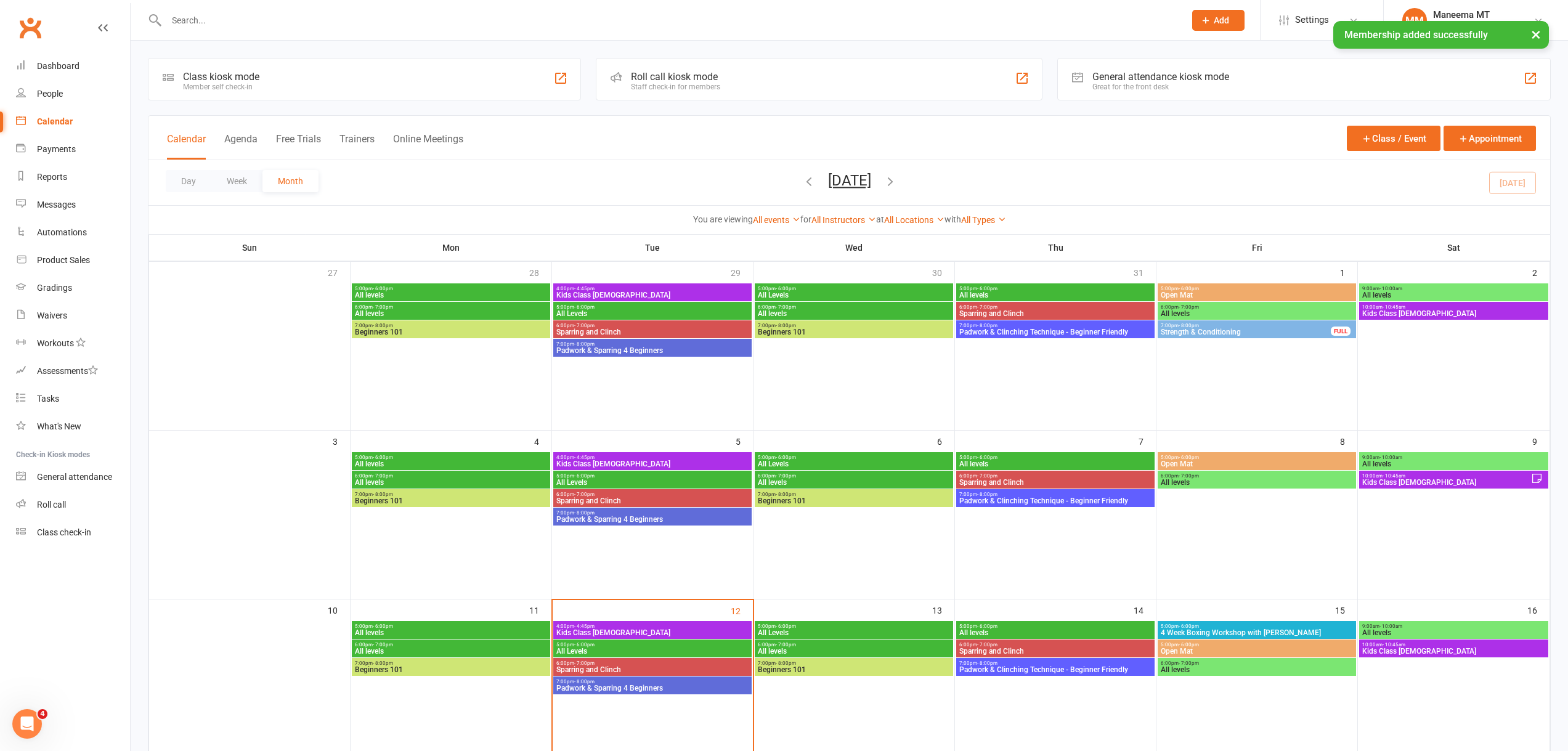
click at [575, 671] on span "Sparring and Clinch" at bounding box center [653, 670] width 194 height 8
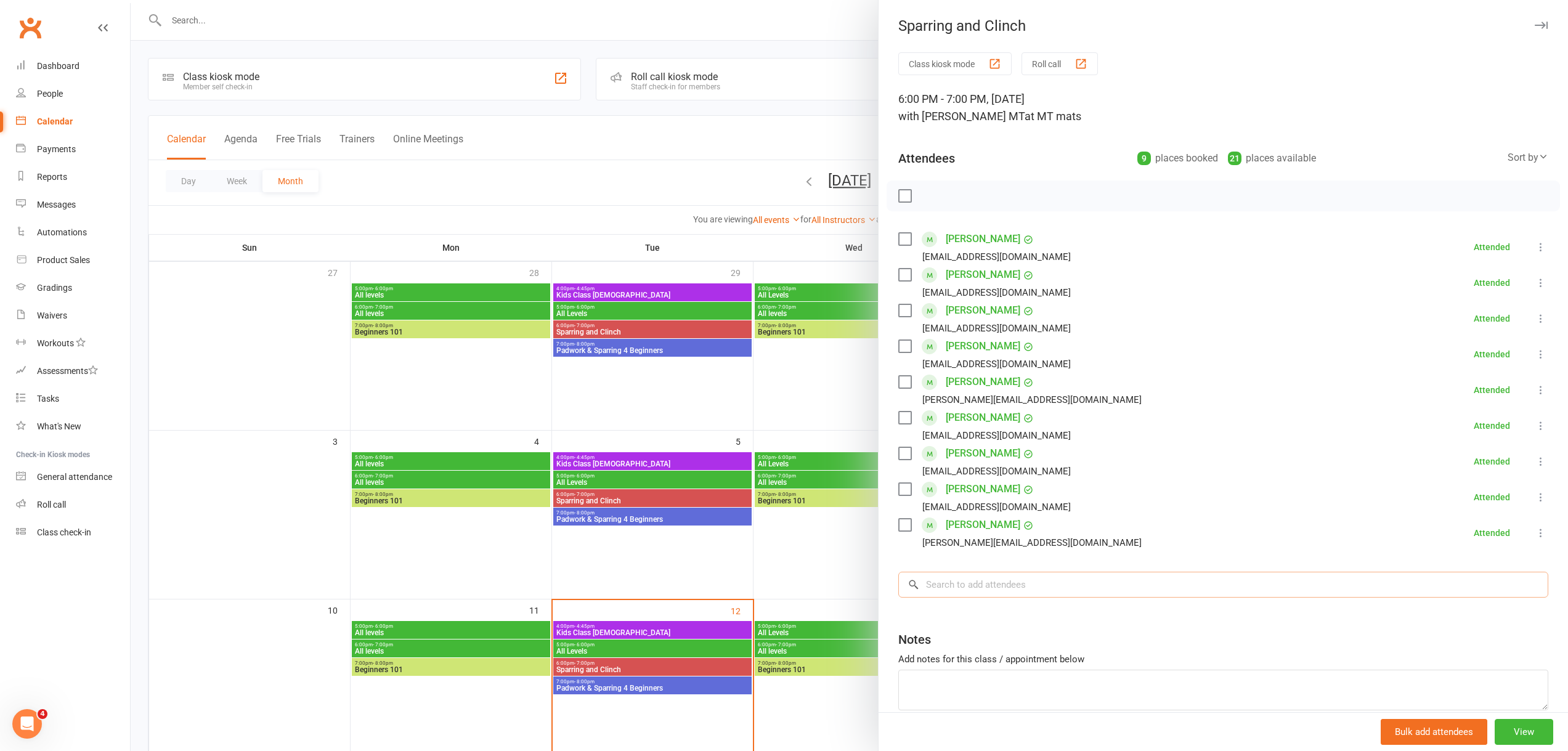
click at [966, 574] on input "search" at bounding box center [1224, 585] width 650 height 26
type input "[PERSON_NAME]"
click at [959, 613] on div "[PERSON_NAME]" at bounding box center [957, 610] width 71 height 18
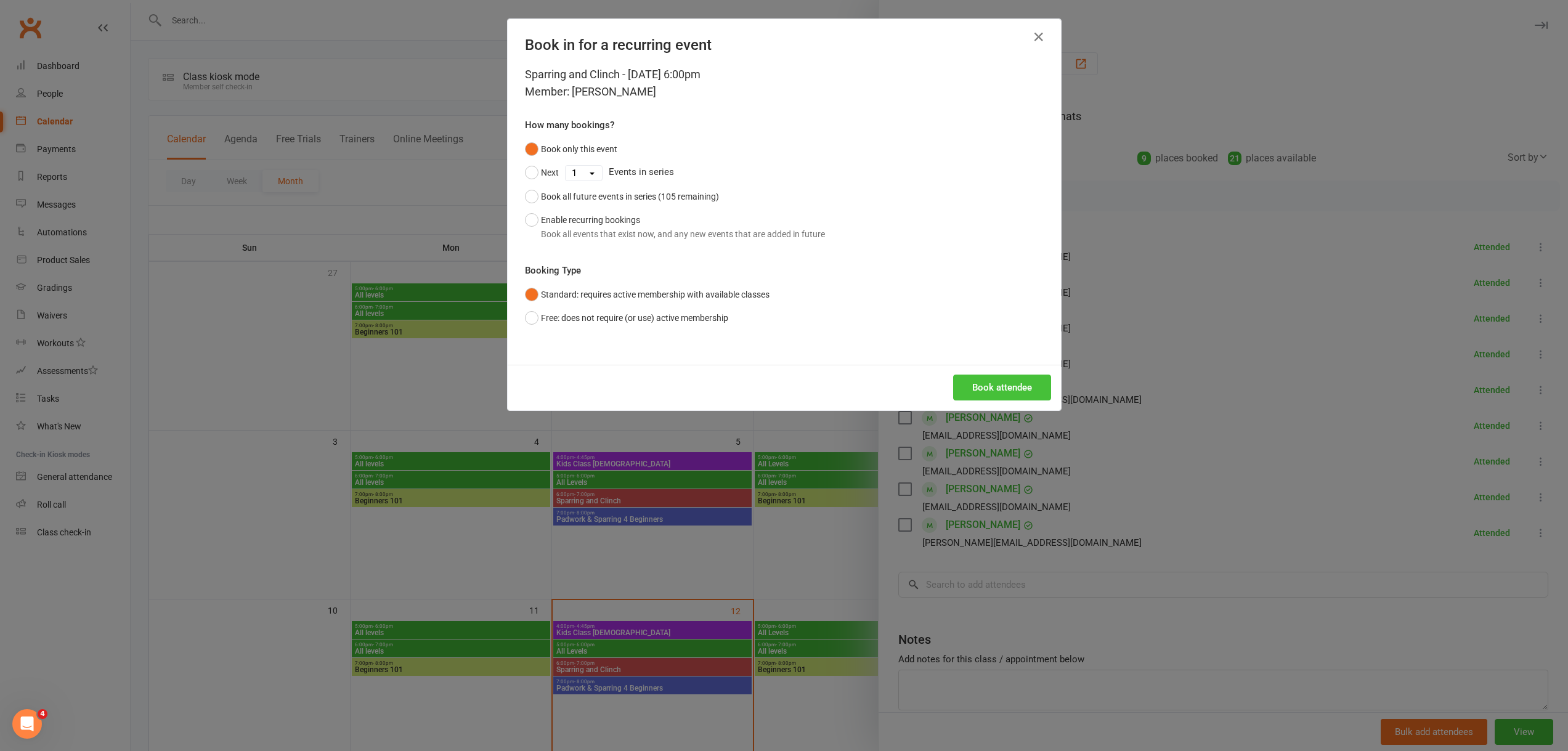
click at [958, 387] on button "Book attendee" at bounding box center [1002, 387] width 98 height 26
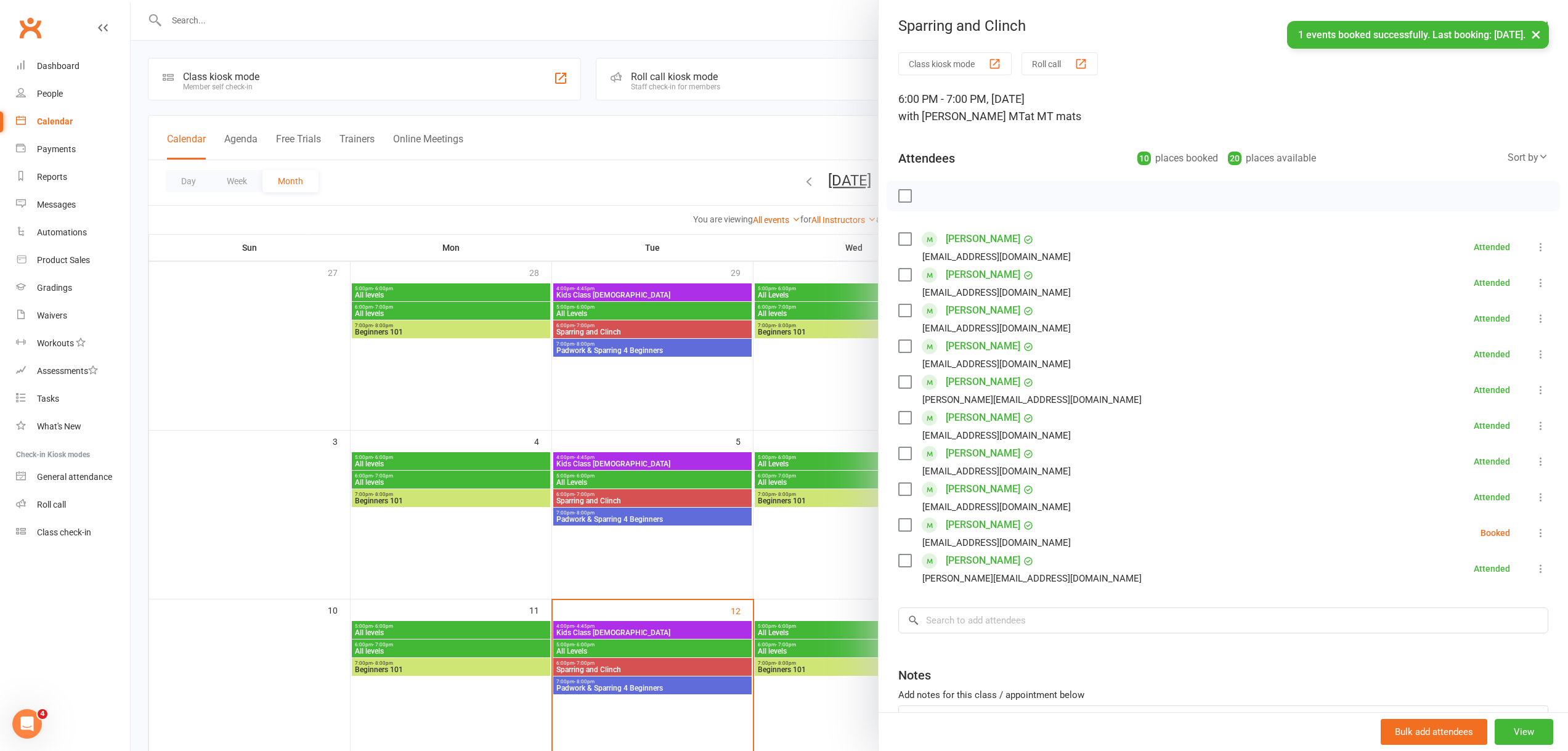
click at [633, 646] on div at bounding box center [849, 375] width 1437 height 751
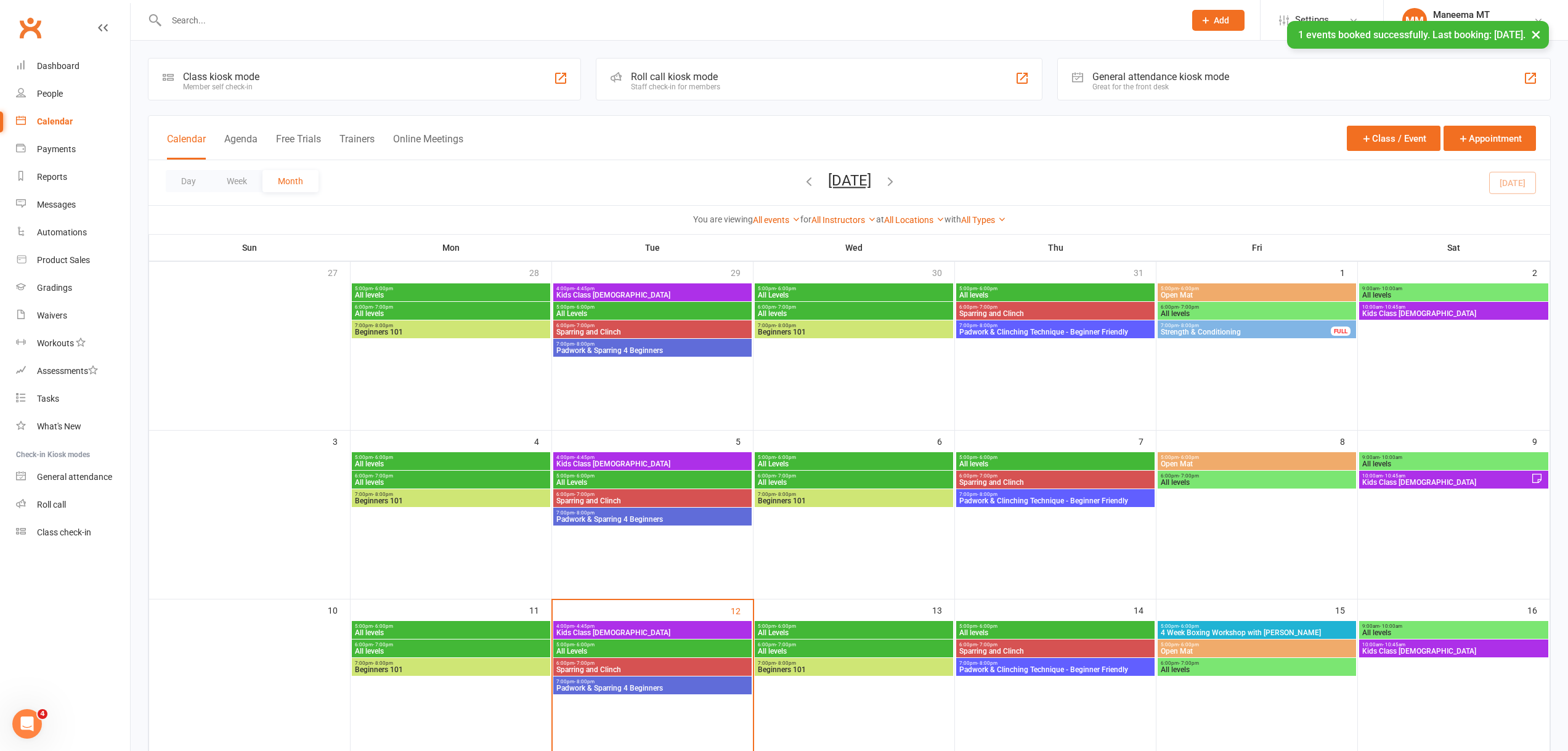
click at [631, 646] on span "5:00pm - 6:00pm" at bounding box center [653, 644] width 194 height 5
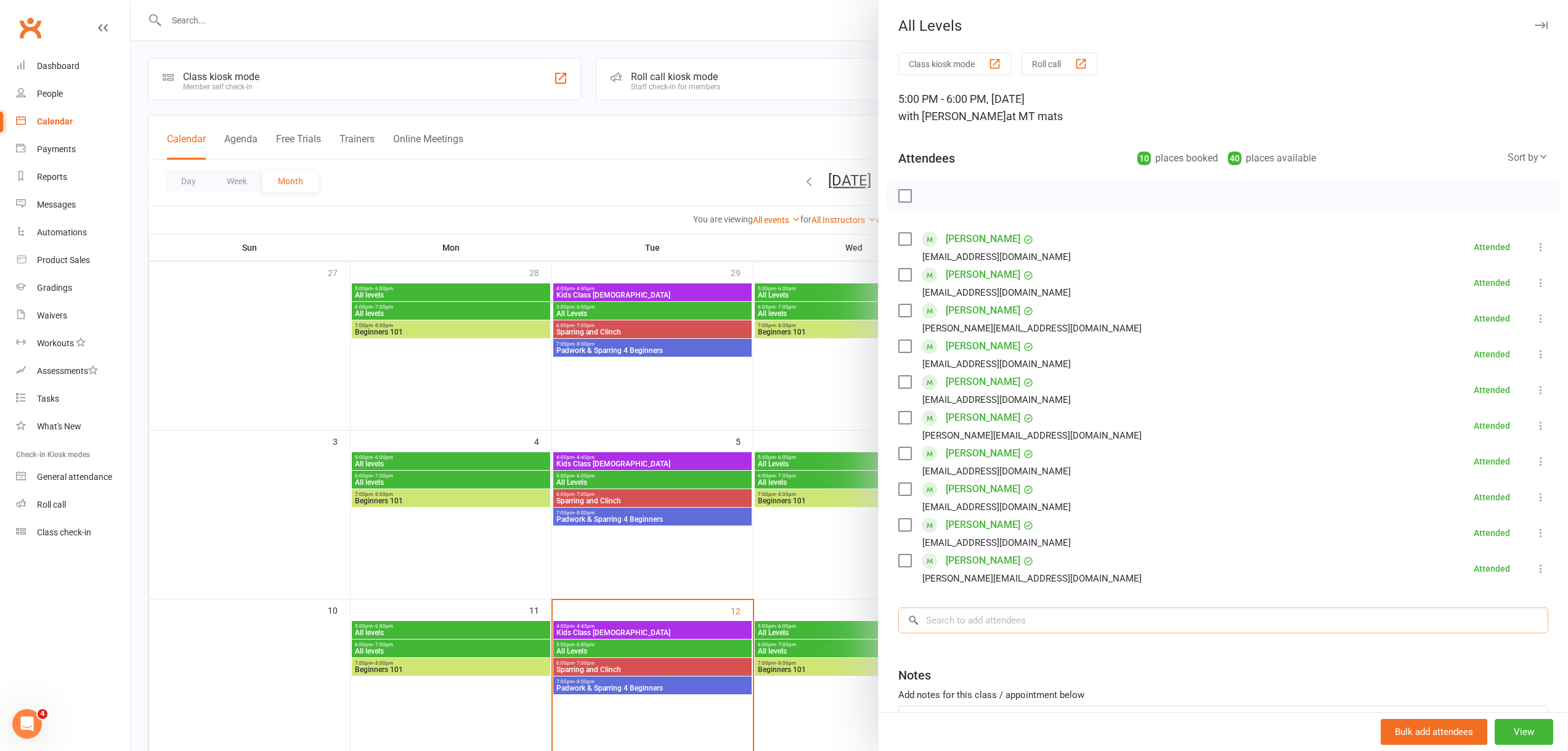
click at [990, 614] on input "search" at bounding box center [1224, 620] width 650 height 26
type input "[PERSON_NAME]"
click at [966, 647] on div "[PERSON_NAME]" at bounding box center [957, 646] width 71 height 18
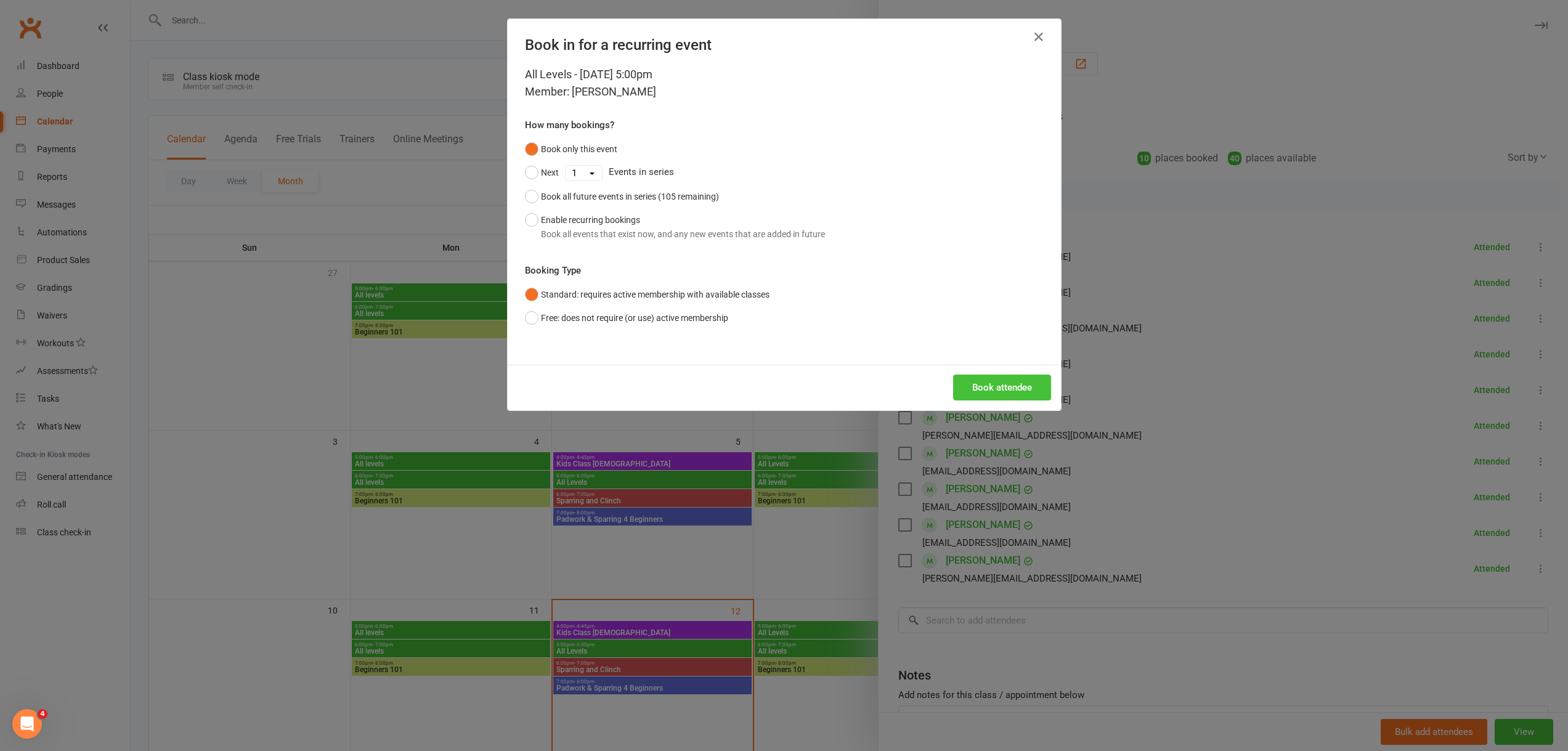
click at [1004, 387] on button "Book attendee" at bounding box center [1002, 387] width 98 height 26
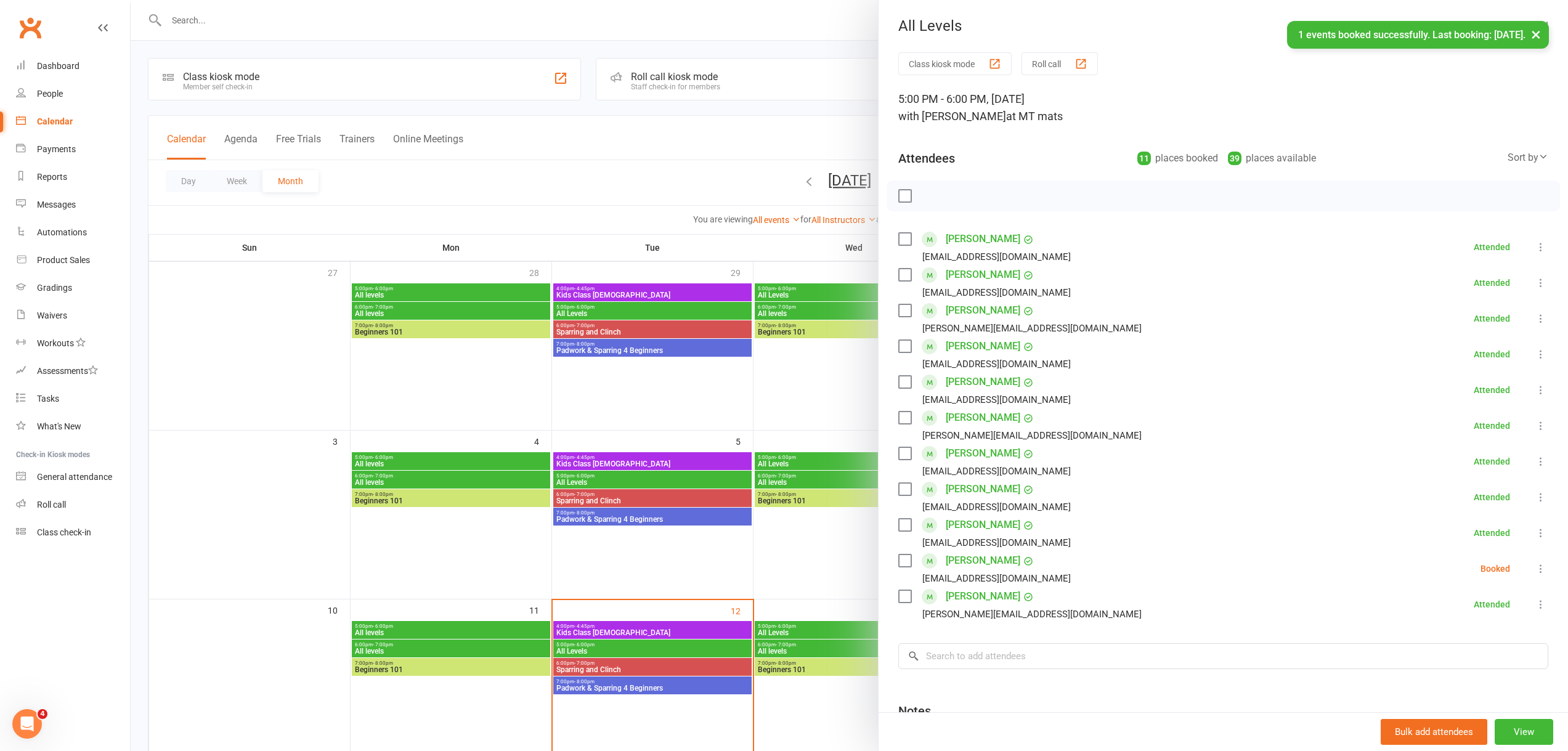
click at [1534, 566] on icon at bounding box center [1540, 569] width 12 height 12
click at [1435, 648] on link "Check in" at bounding box center [1476, 642] width 145 height 25
click at [839, 398] on div at bounding box center [849, 375] width 1437 height 751
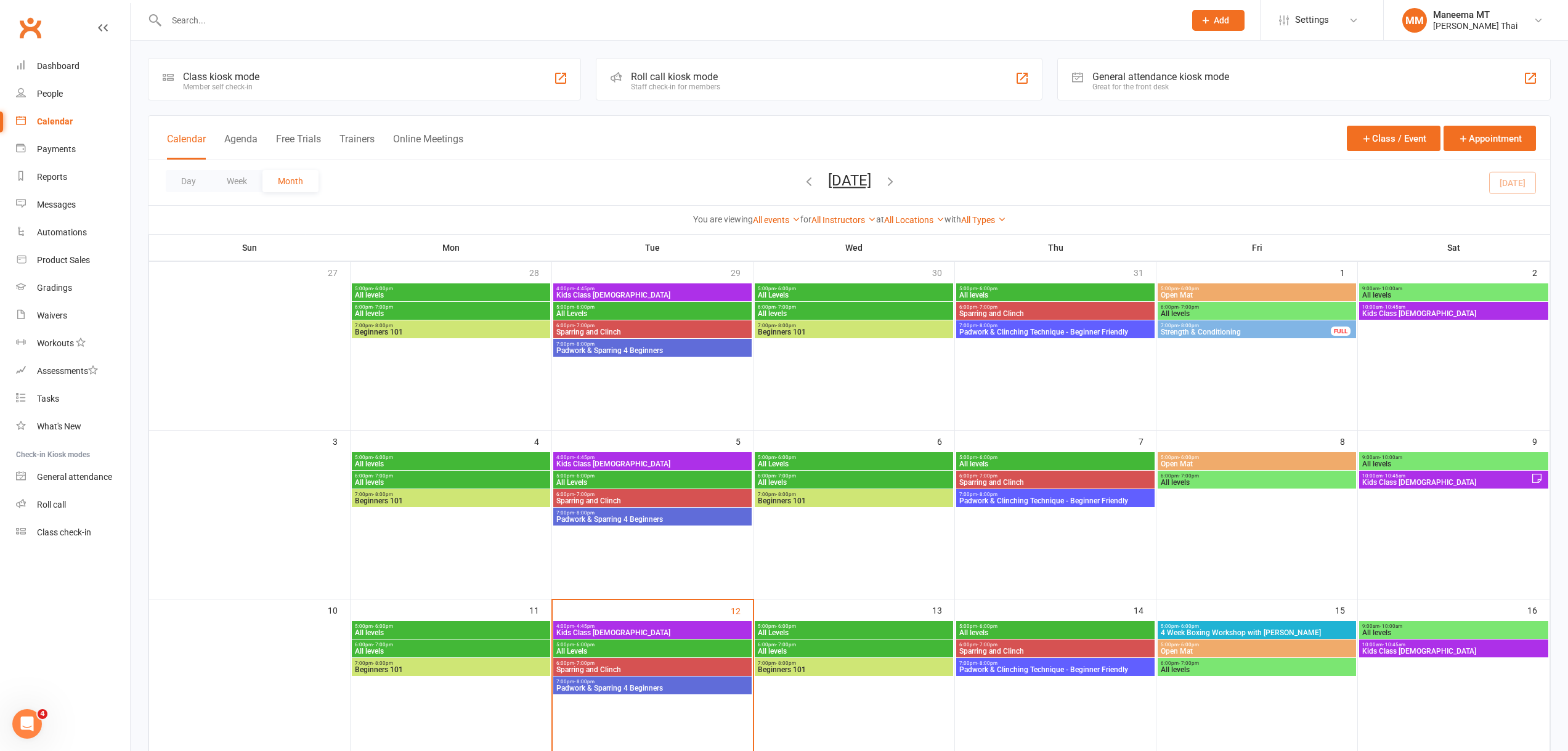
click at [210, 21] on input "text" at bounding box center [669, 20] width 1013 height 17
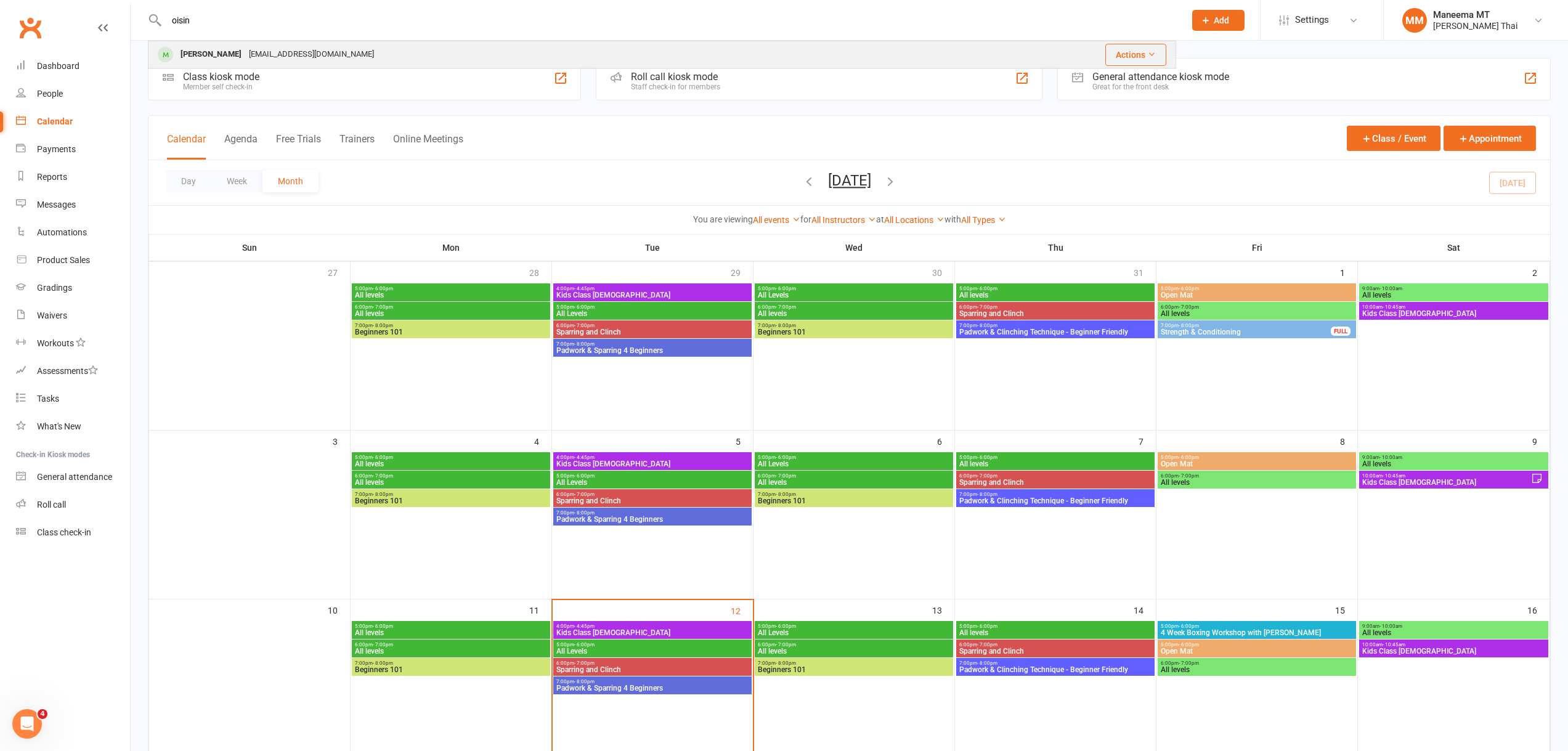
type input "oisin"
click at [190, 55] on div "[PERSON_NAME]" at bounding box center [211, 54] width 68 height 18
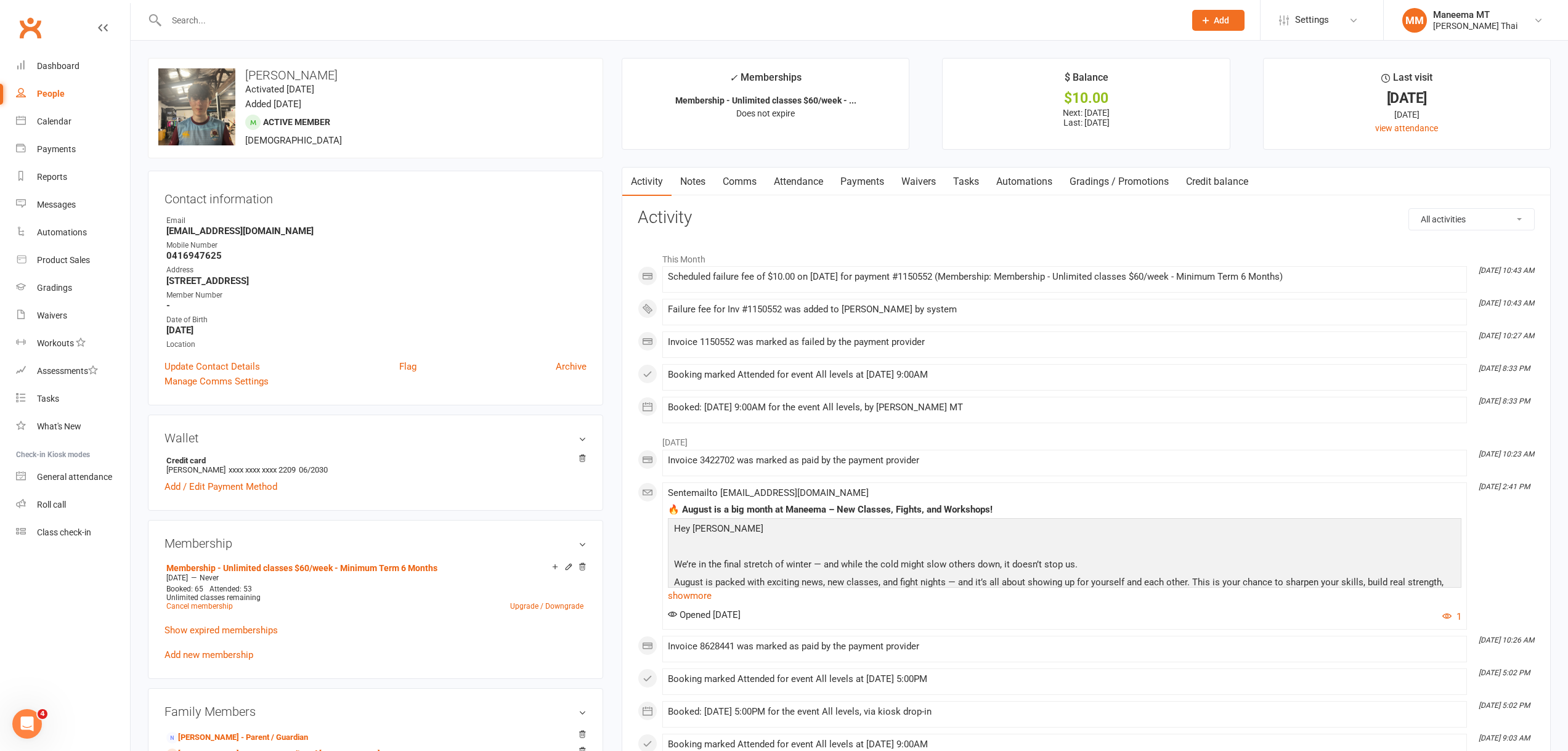
click at [861, 180] on link "Payments" at bounding box center [862, 181] width 61 height 28
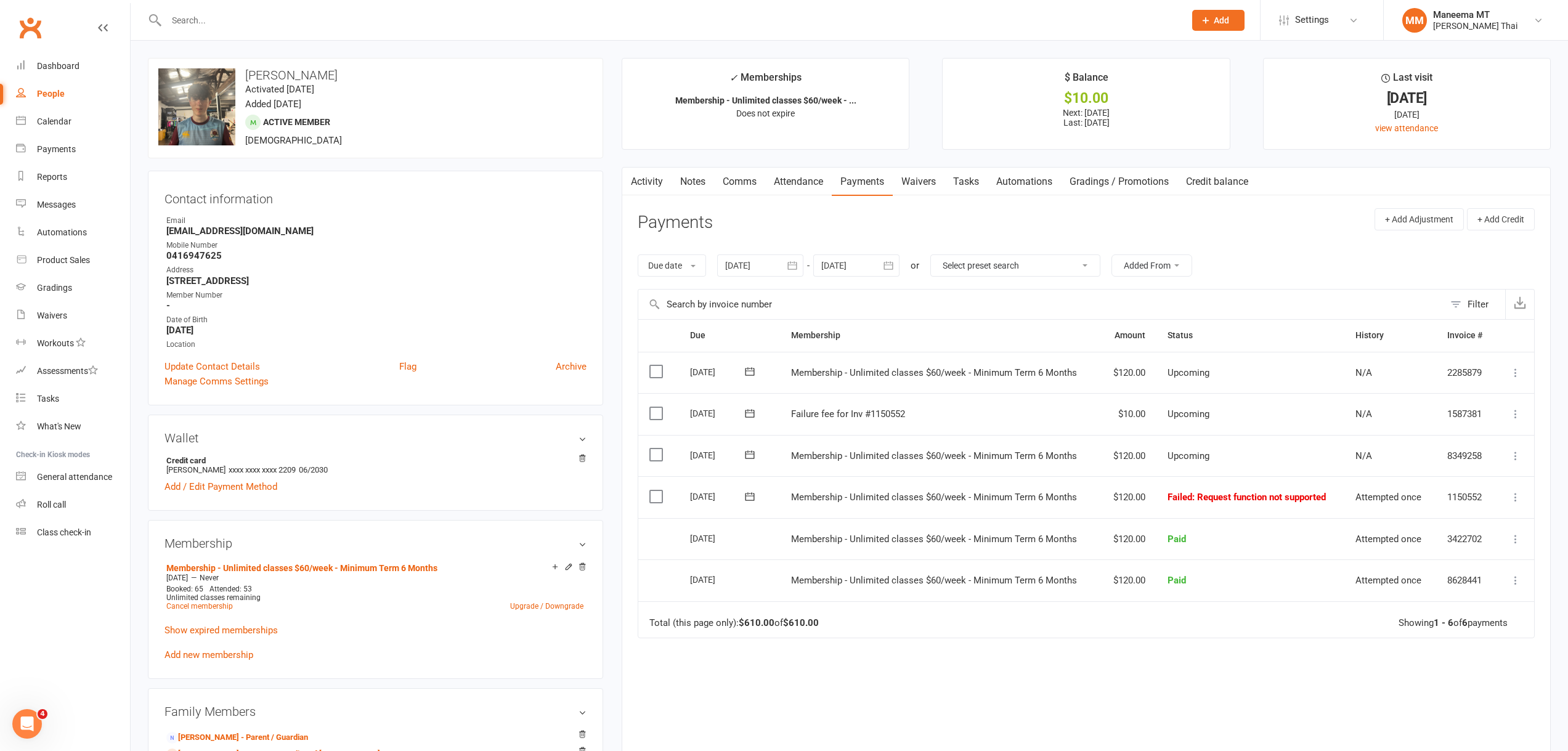
click at [1525, 489] on td "Mark as Paid (Cash) Mark as Paid (POS) Mark as Paid (Other) Skip Retry now More…" at bounding box center [1515, 497] width 38 height 42
